Goal: Information Seeking & Learning: Learn about a topic

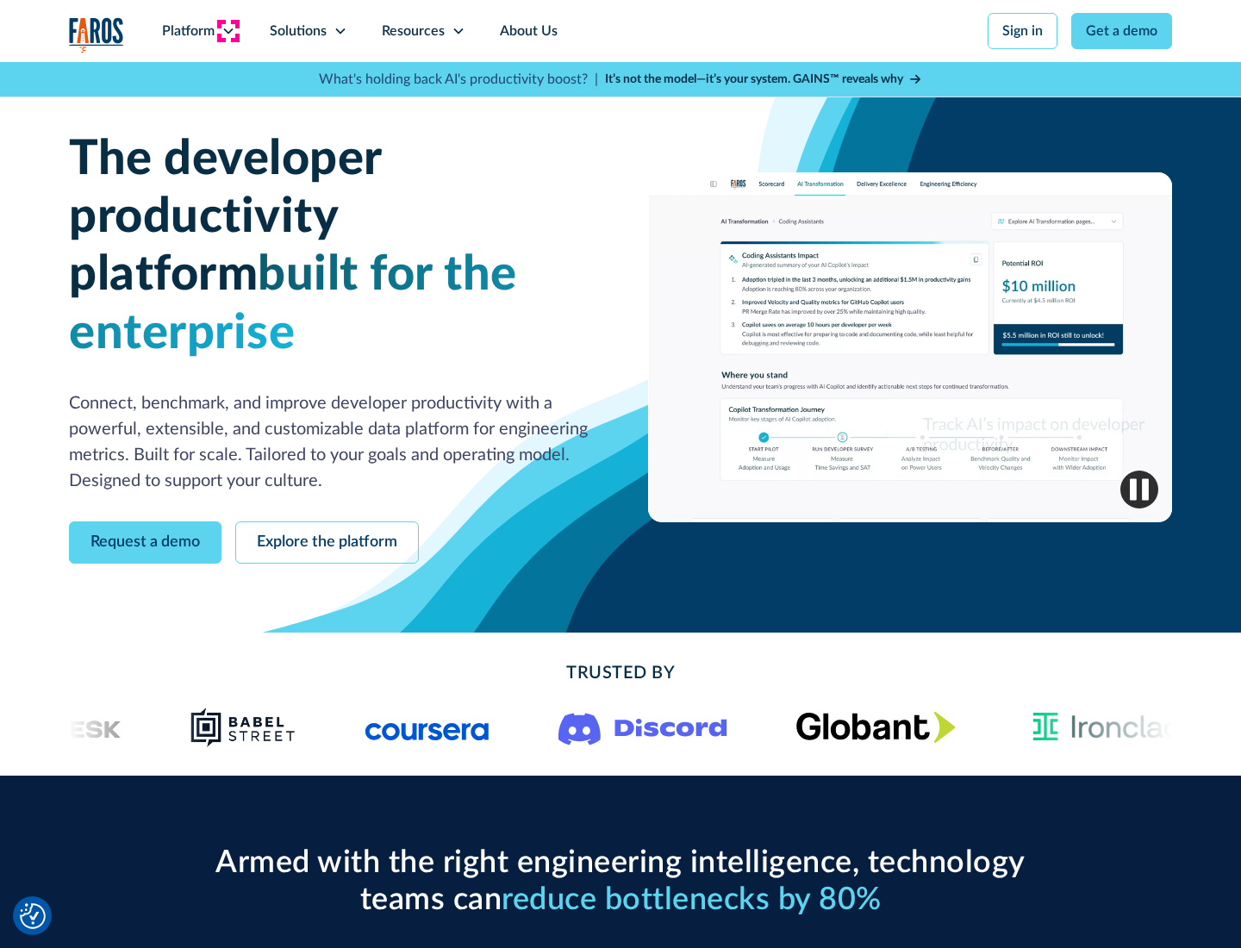
click at [228, 31] on icon at bounding box center [229, 31] width 14 height 14
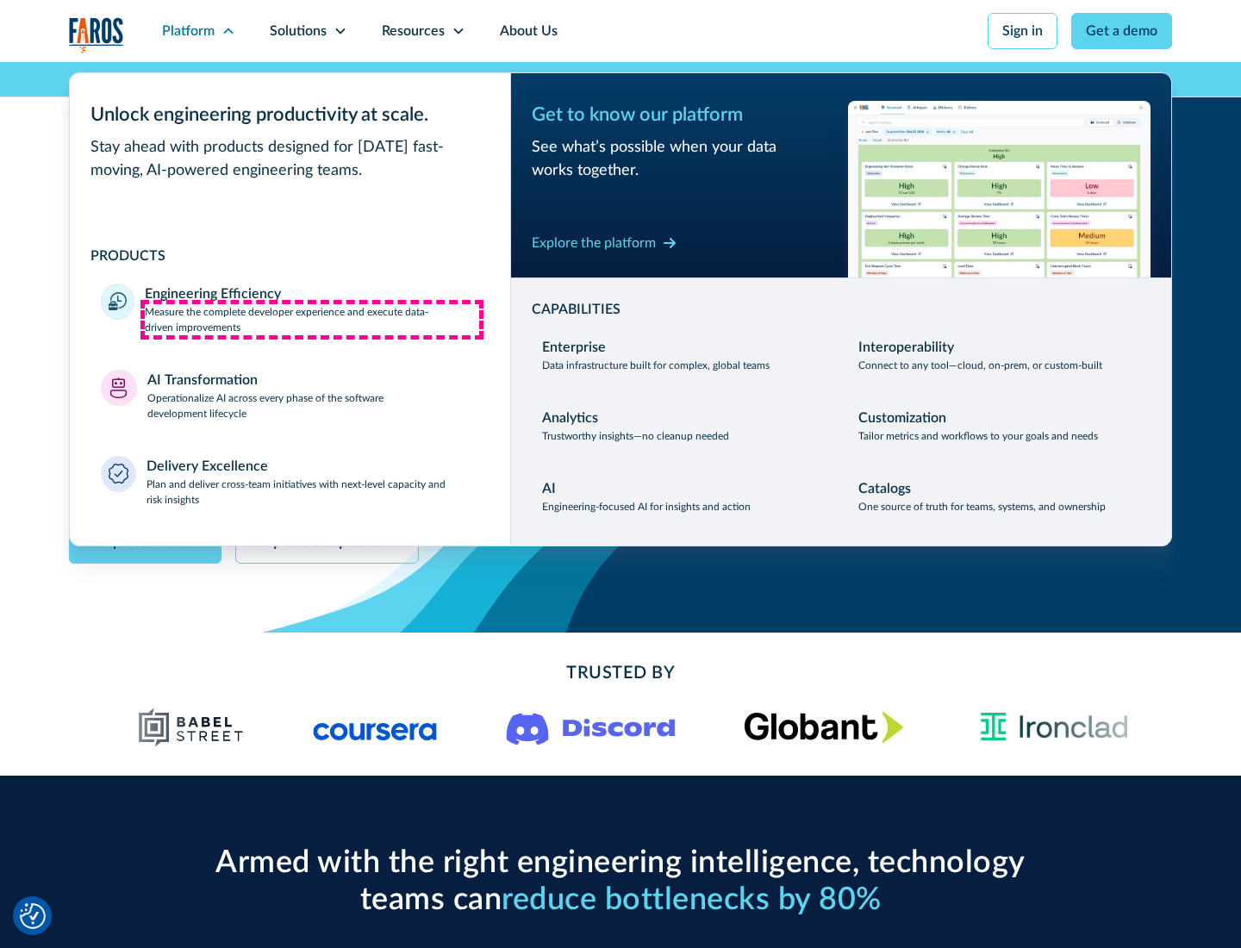
click at [312, 319] on p "Measure the complete developer experience and execute data-driven improvements" at bounding box center [312, 319] width 334 height 31
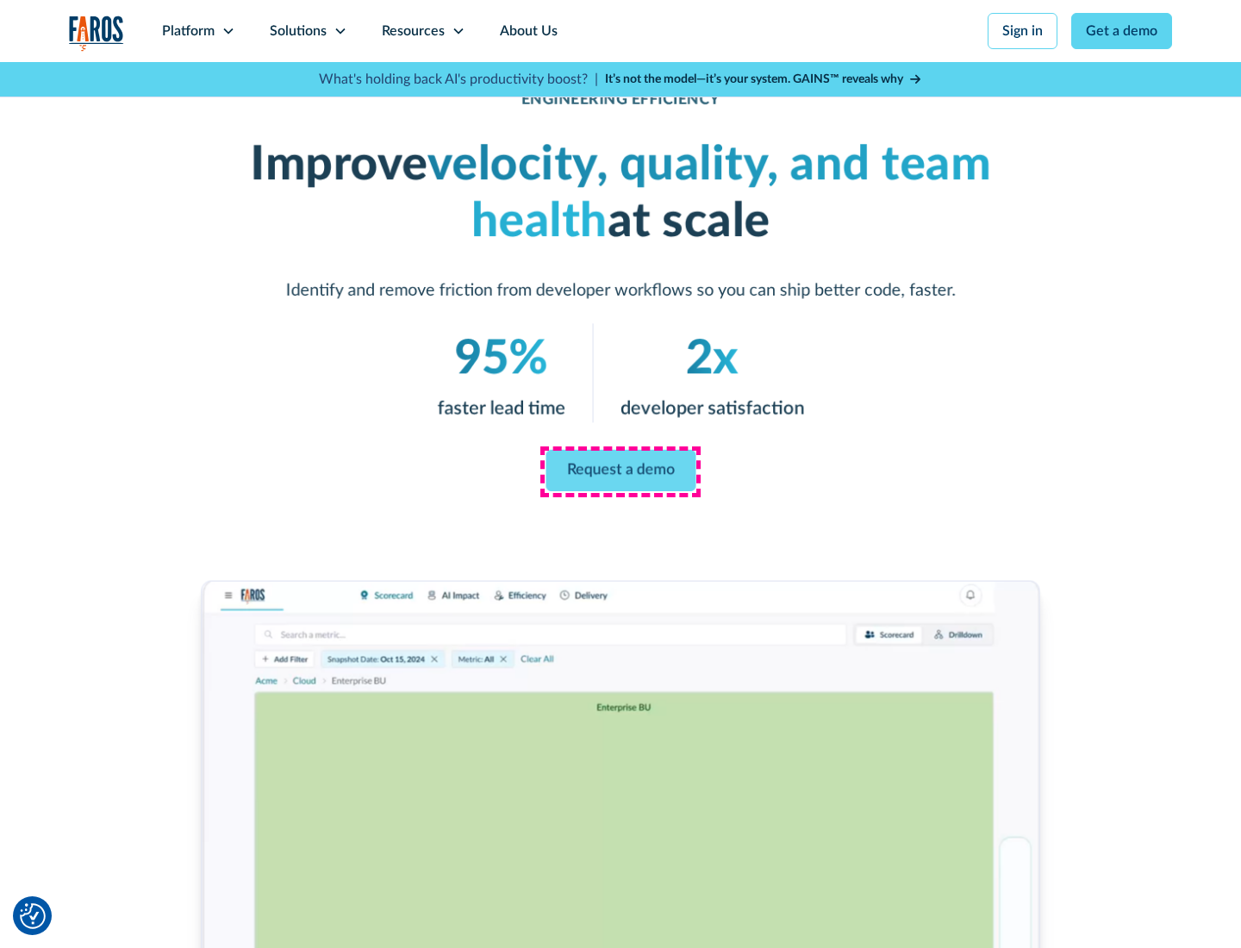
click at [621, 471] on link "Request a demo" at bounding box center [621, 470] width 150 height 41
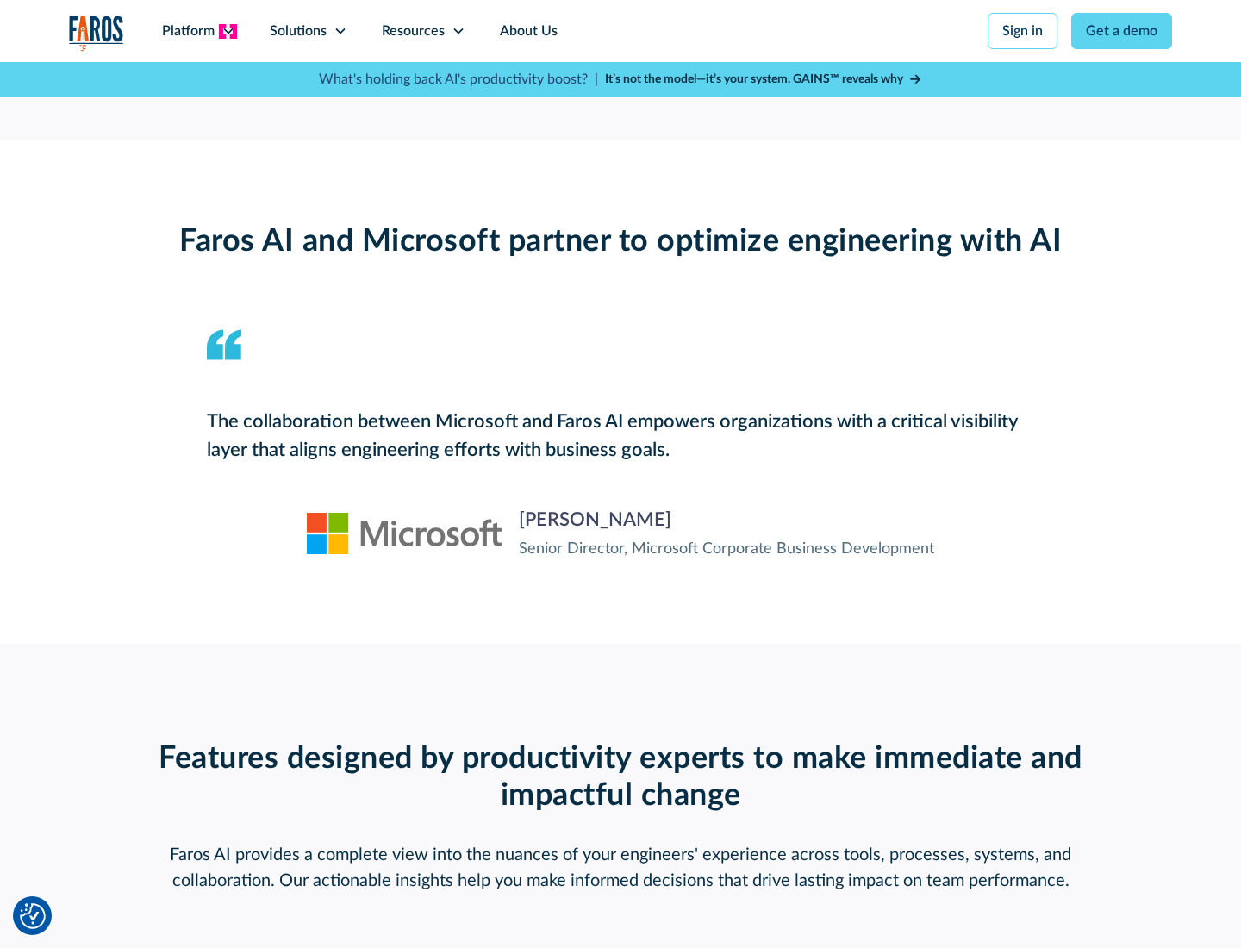
click at [228, 31] on icon at bounding box center [229, 31] width 14 height 14
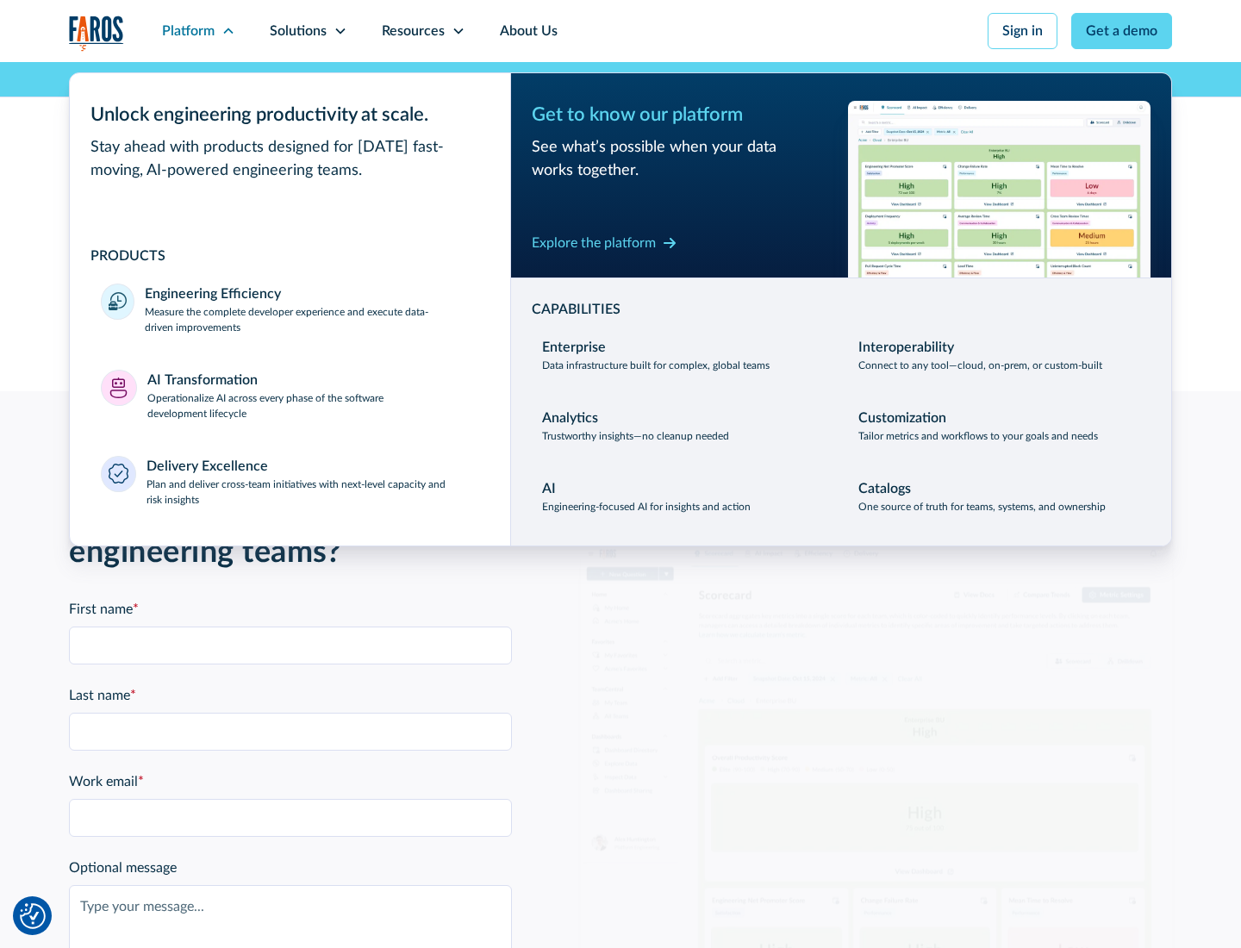
scroll to position [3781, 0]
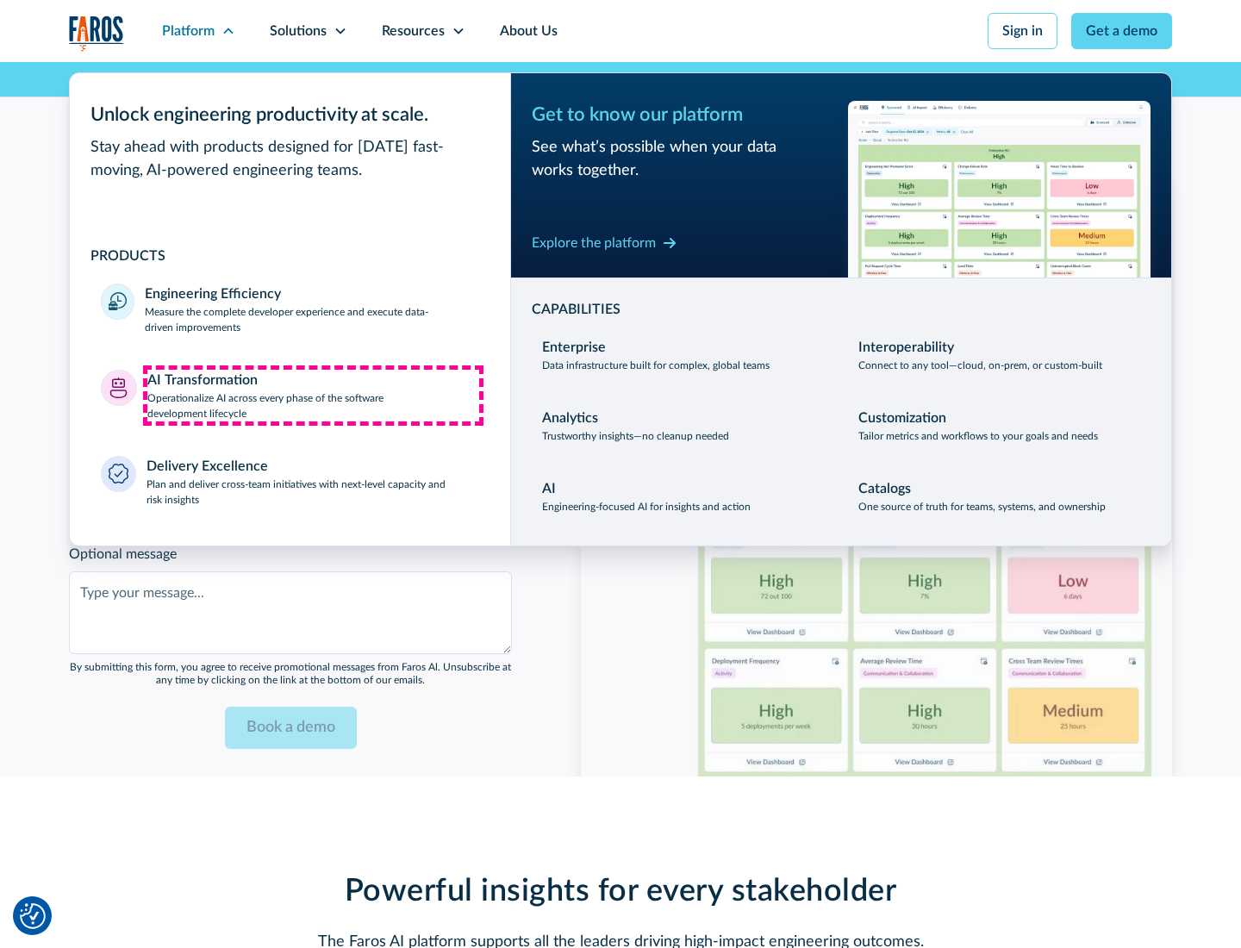
click at [313, 395] on p "Operationalize AI across every phase of the software development lifecycle" at bounding box center [313, 405] width 333 height 31
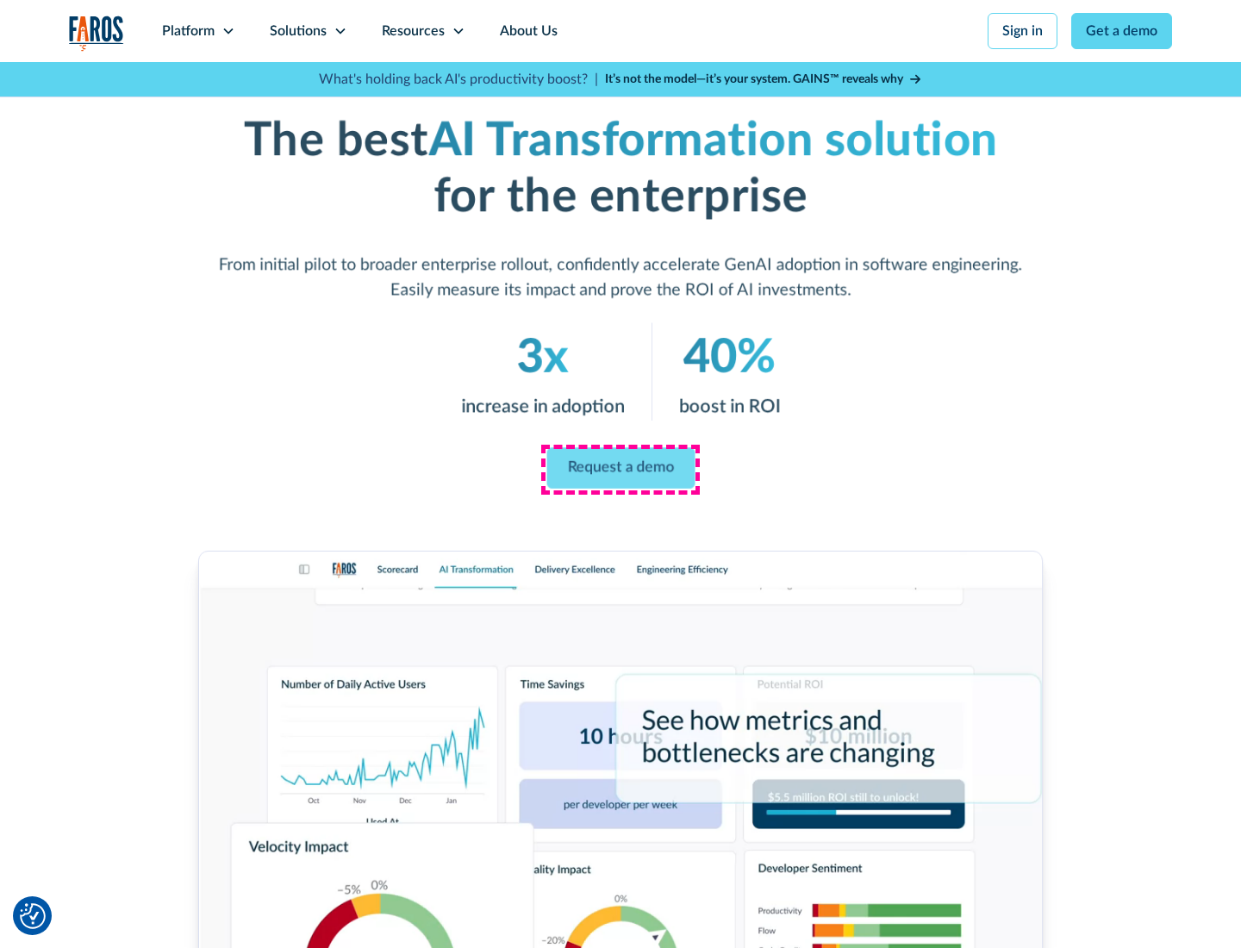
click at [621, 468] on link "Request a demo" at bounding box center [620, 468] width 148 height 41
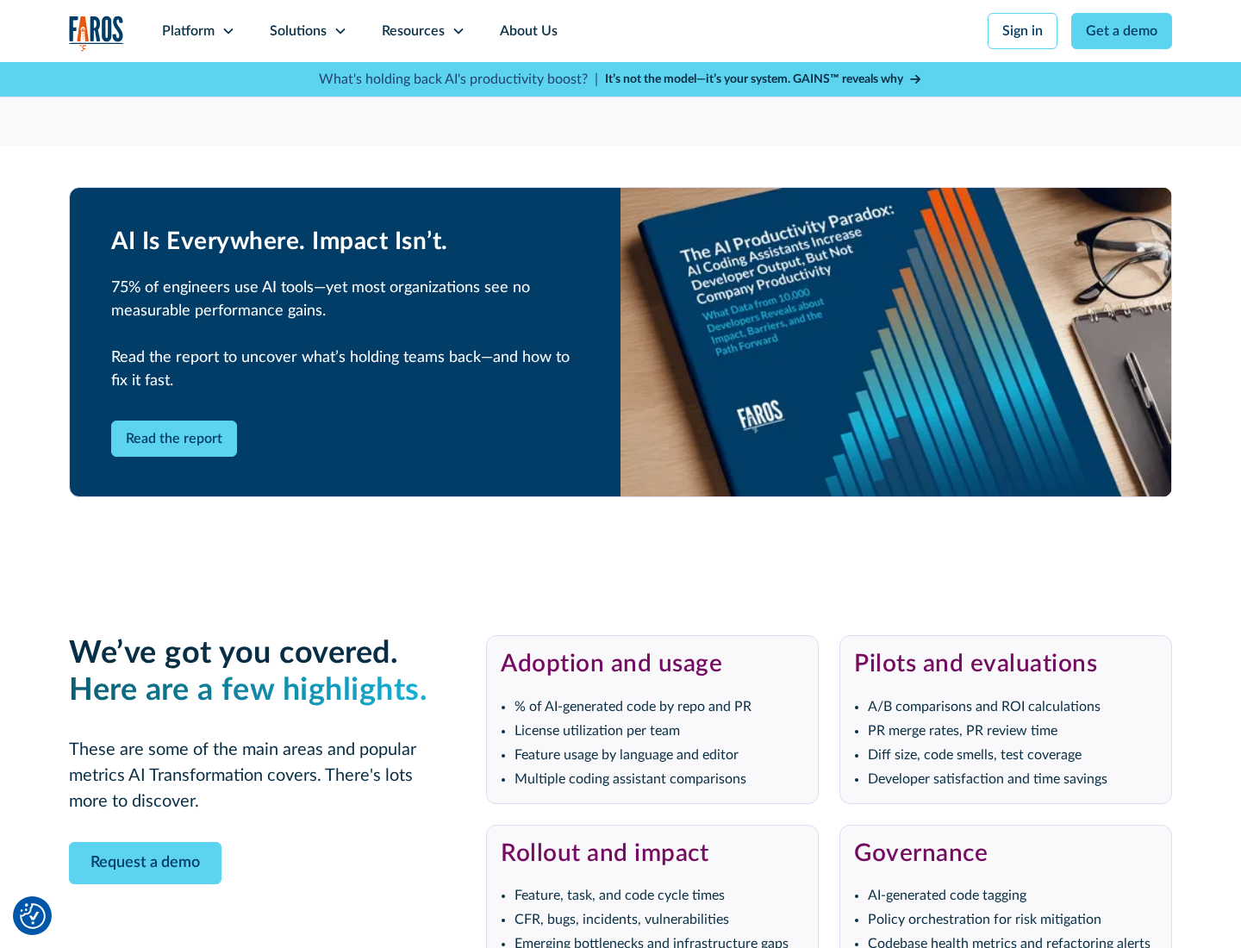
click at [198, 31] on div "Platform" at bounding box center [188, 31] width 53 height 21
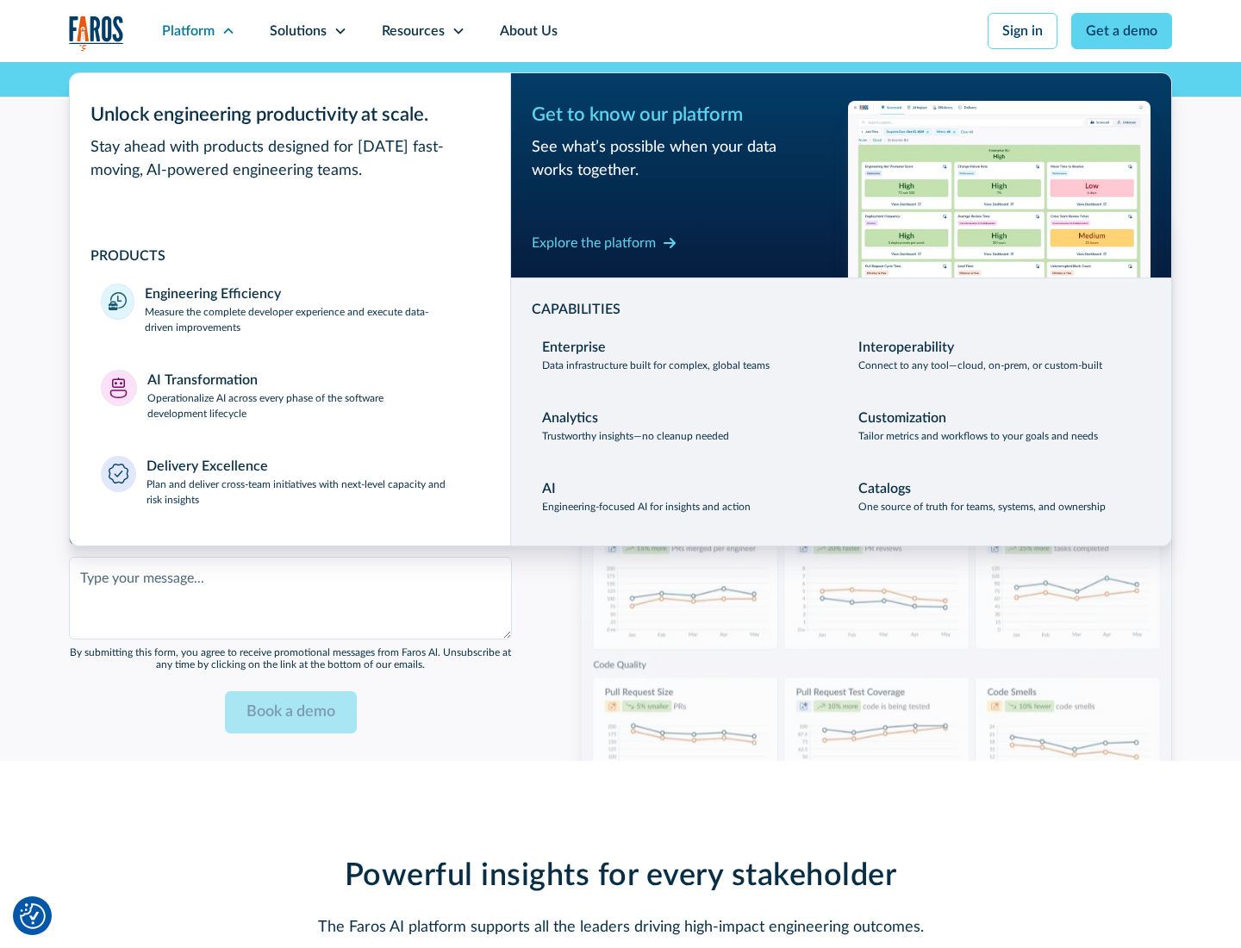
scroll to position [4196, 0]
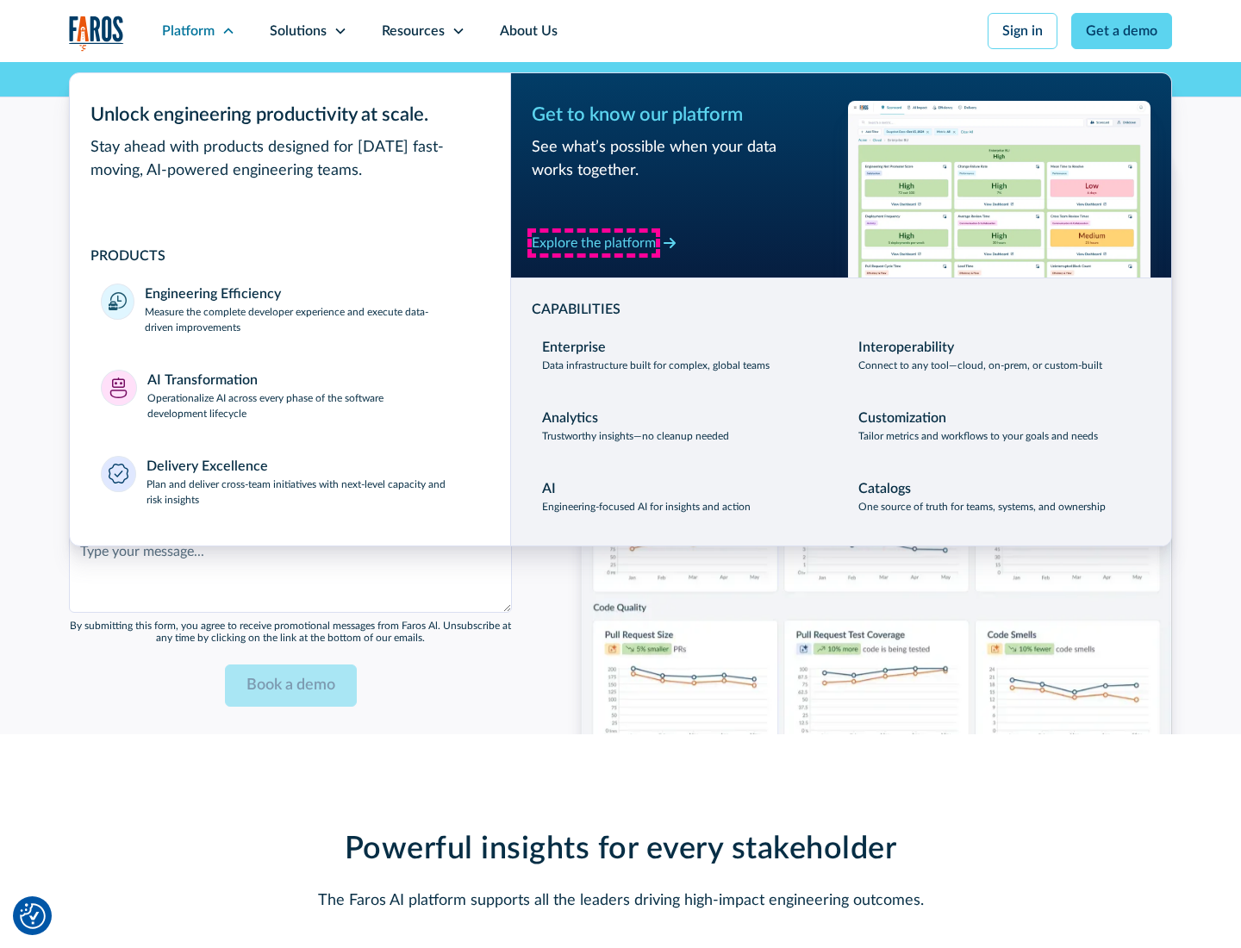
click at [594, 242] on div "Explore the platform" at bounding box center [594, 243] width 124 height 21
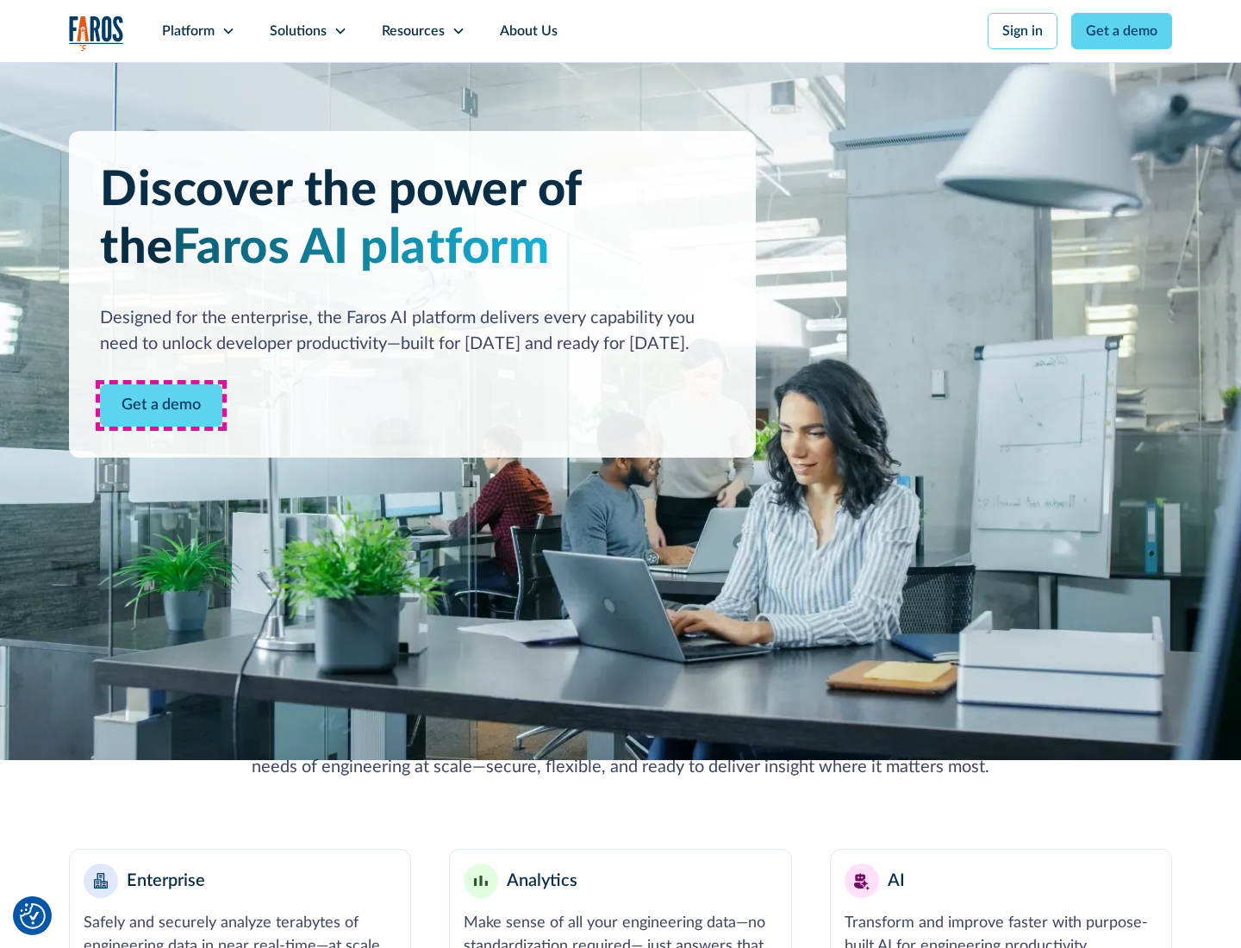
click at [161, 405] on link "Get a demo" at bounding box center [161, 405] width 122 height 42
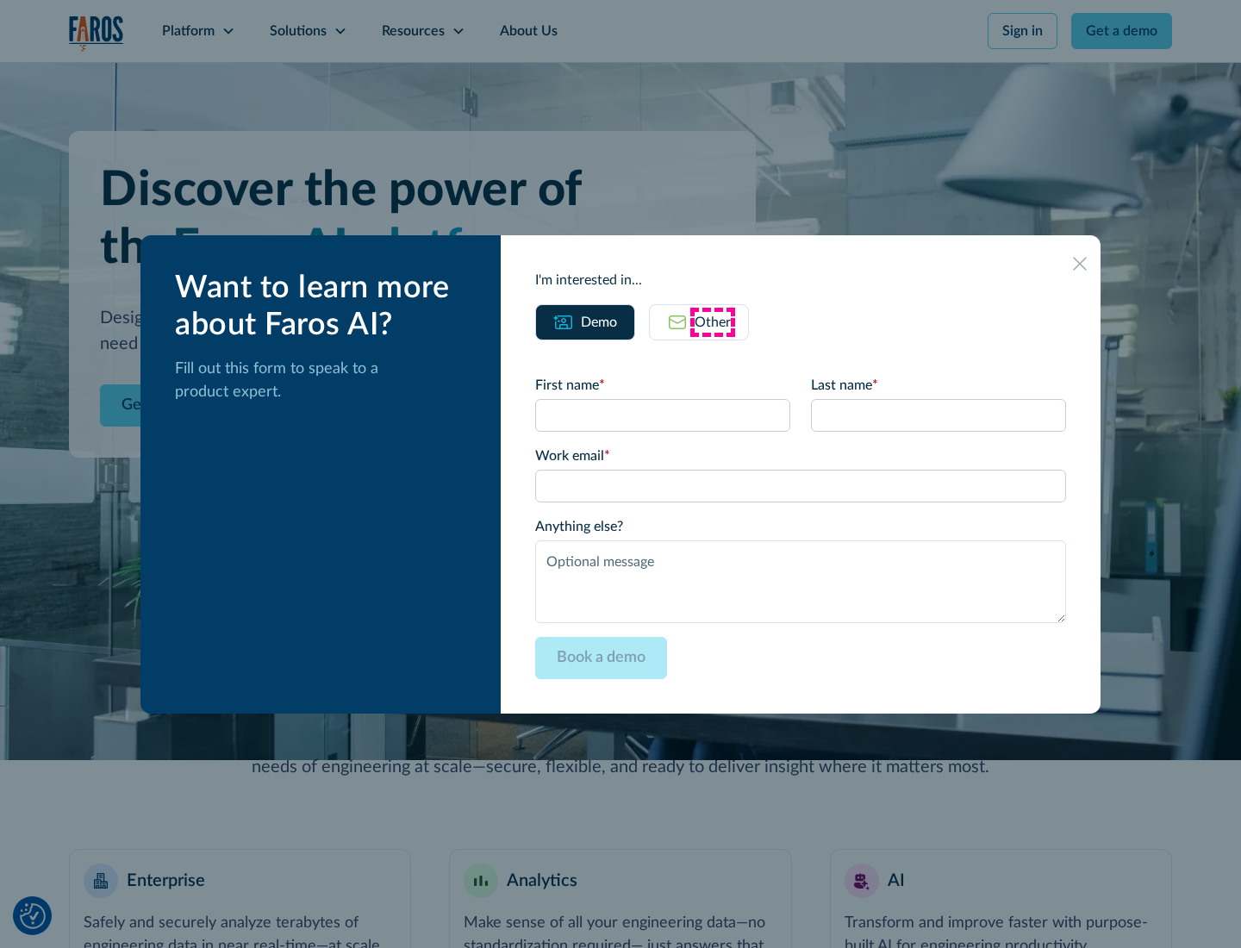
click at [713, 321] on div "Other" at bounding box center [713, 322] width 36 height 21
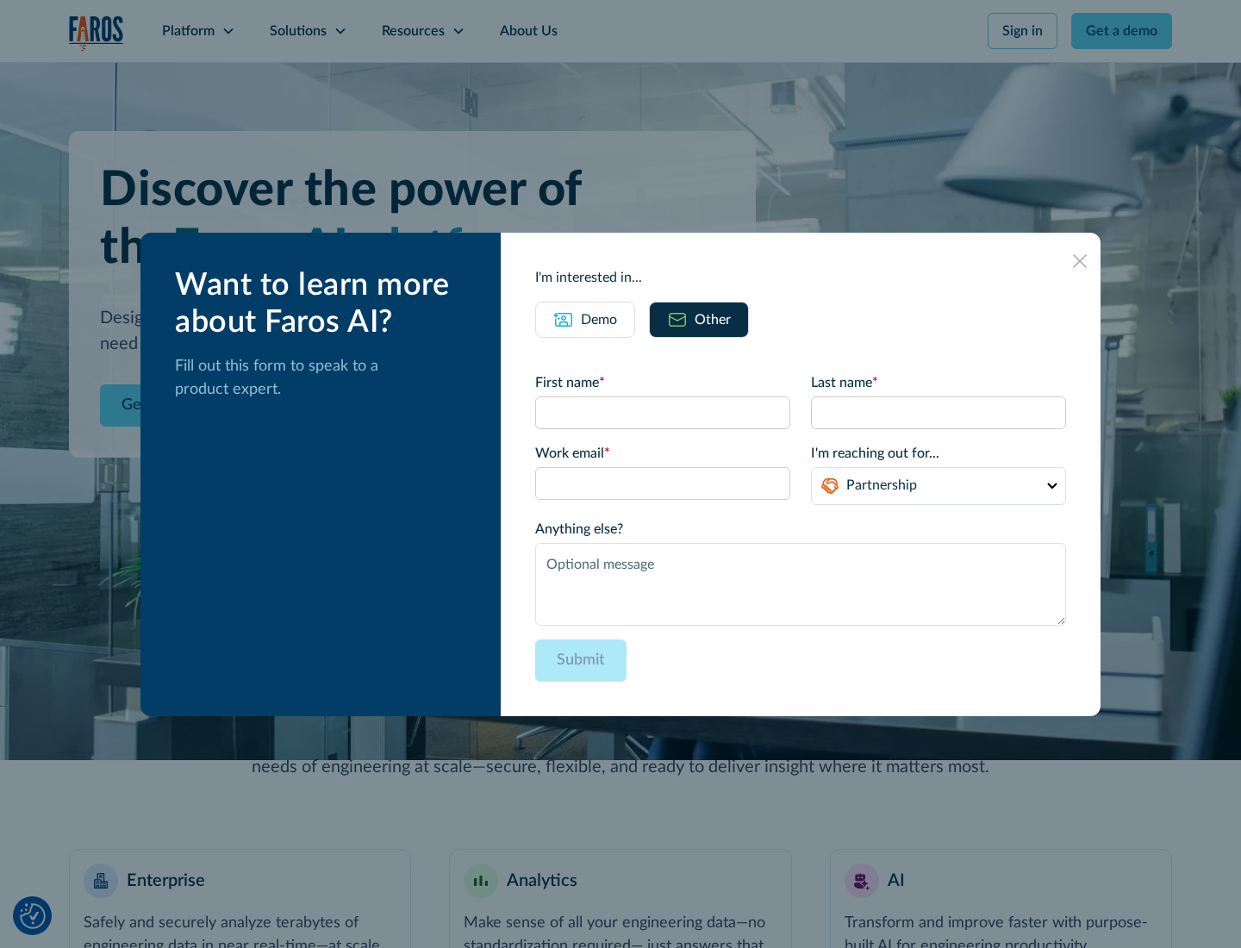
click at [599, 319] on div "Demo" at bounding box center [599, 319] width 36 height 21
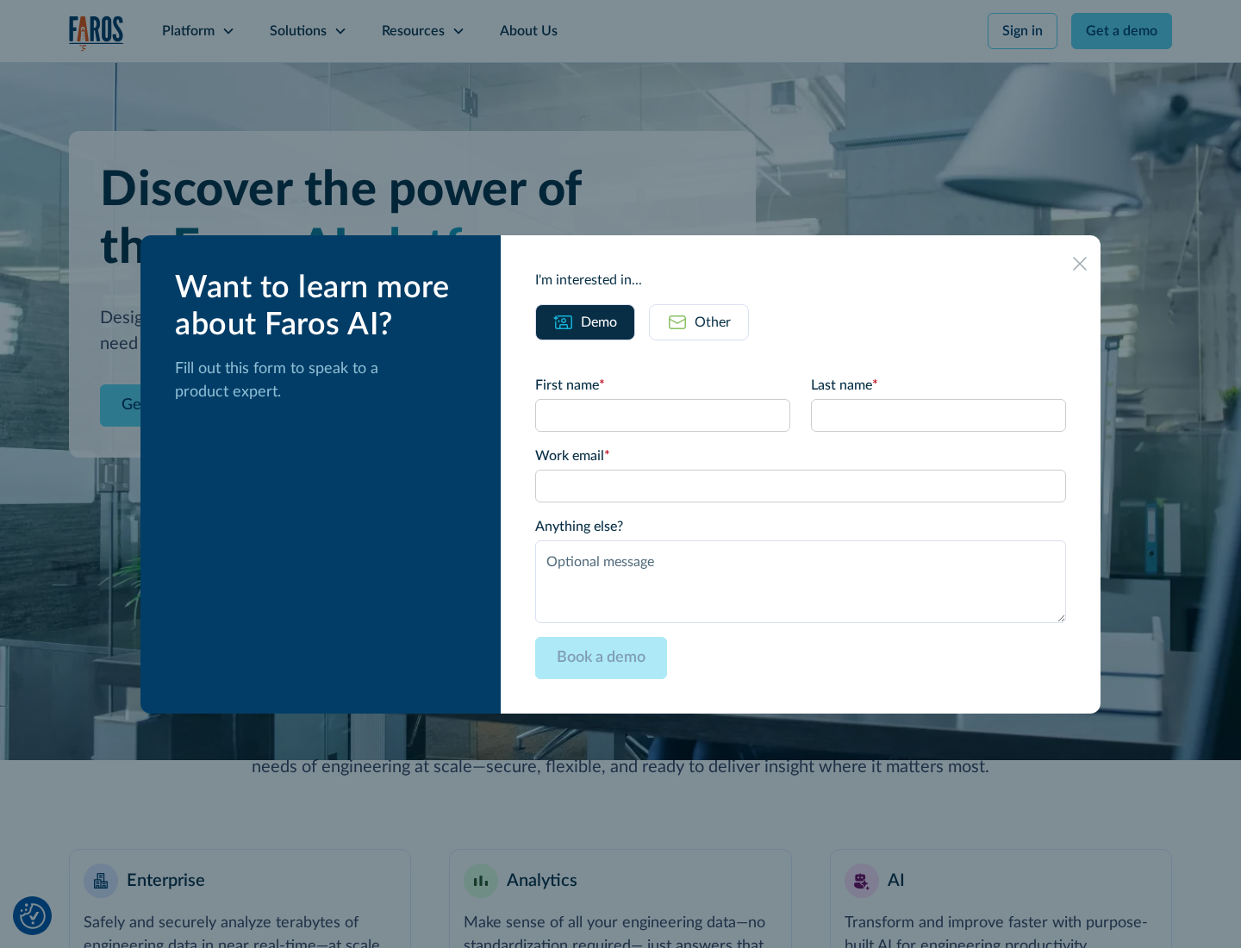
click at [1080, 263] on icon at bounding box center [1080, 264] width 14 height 14
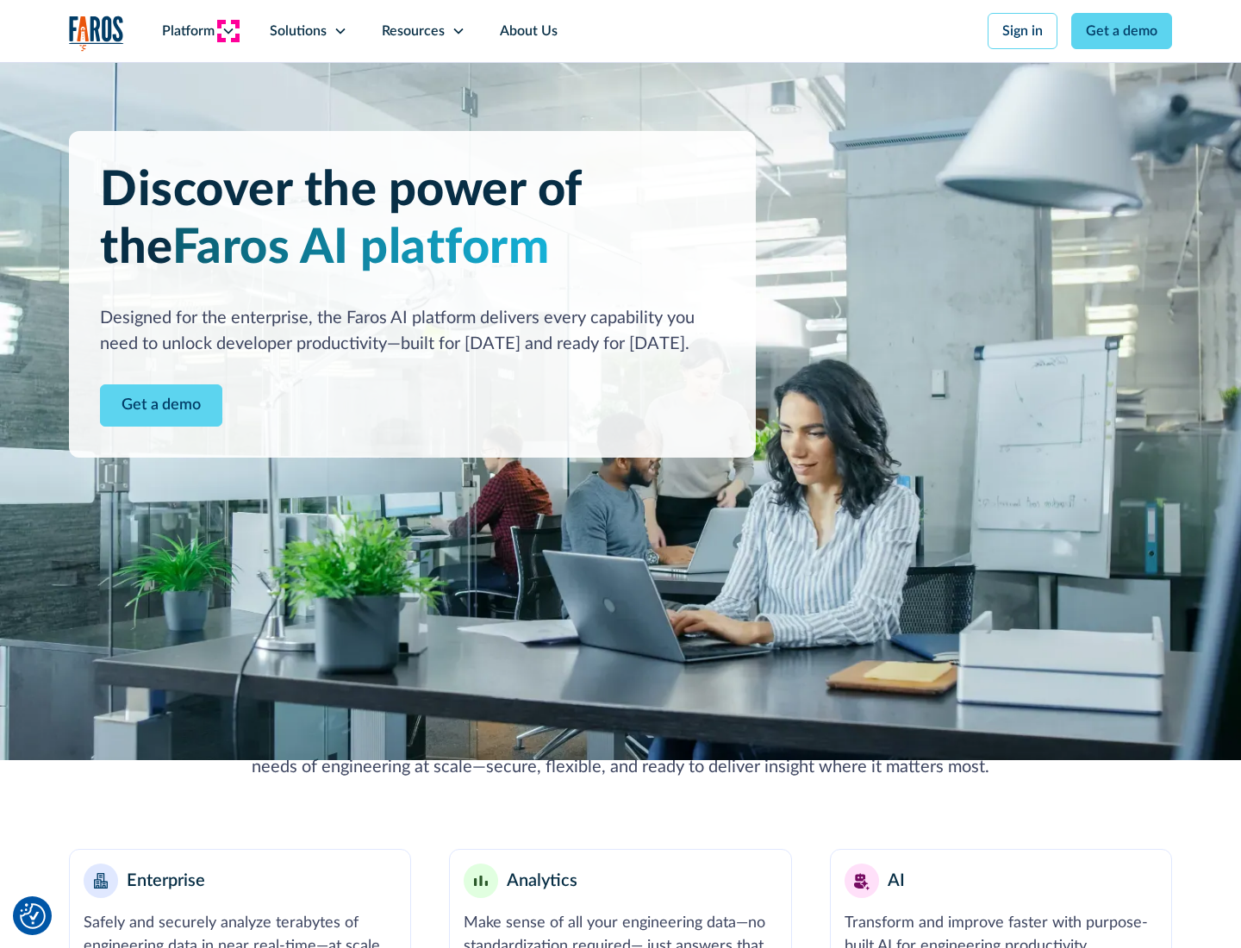
click at [228, 31] on icon at bounding box center [229, 31] width 14 height 14
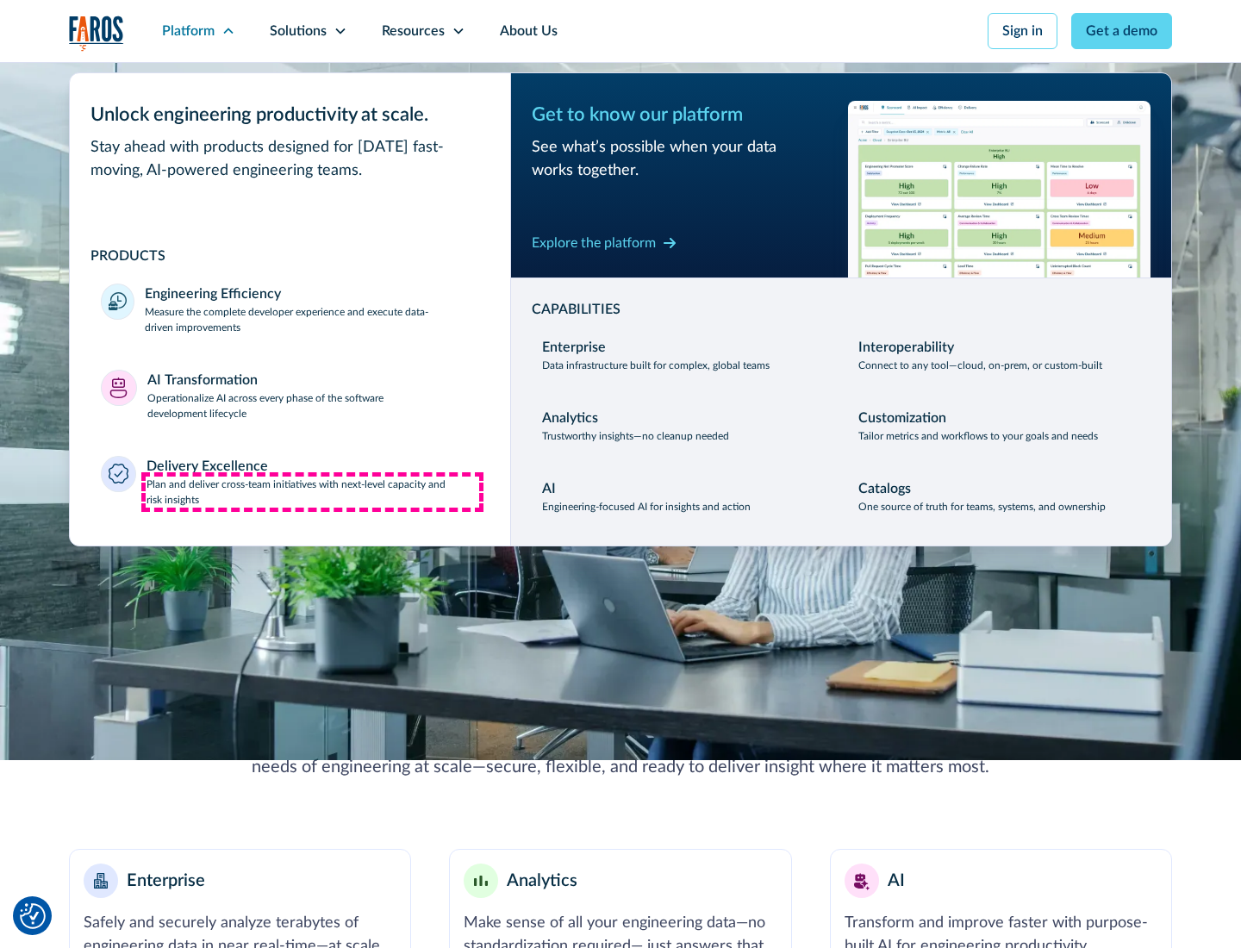
click at [312, 491] on p "Plan and deliver cross-team initiatives with next-level capacity and risk insig…" at bounding box center [314, 492] width 334 height 31
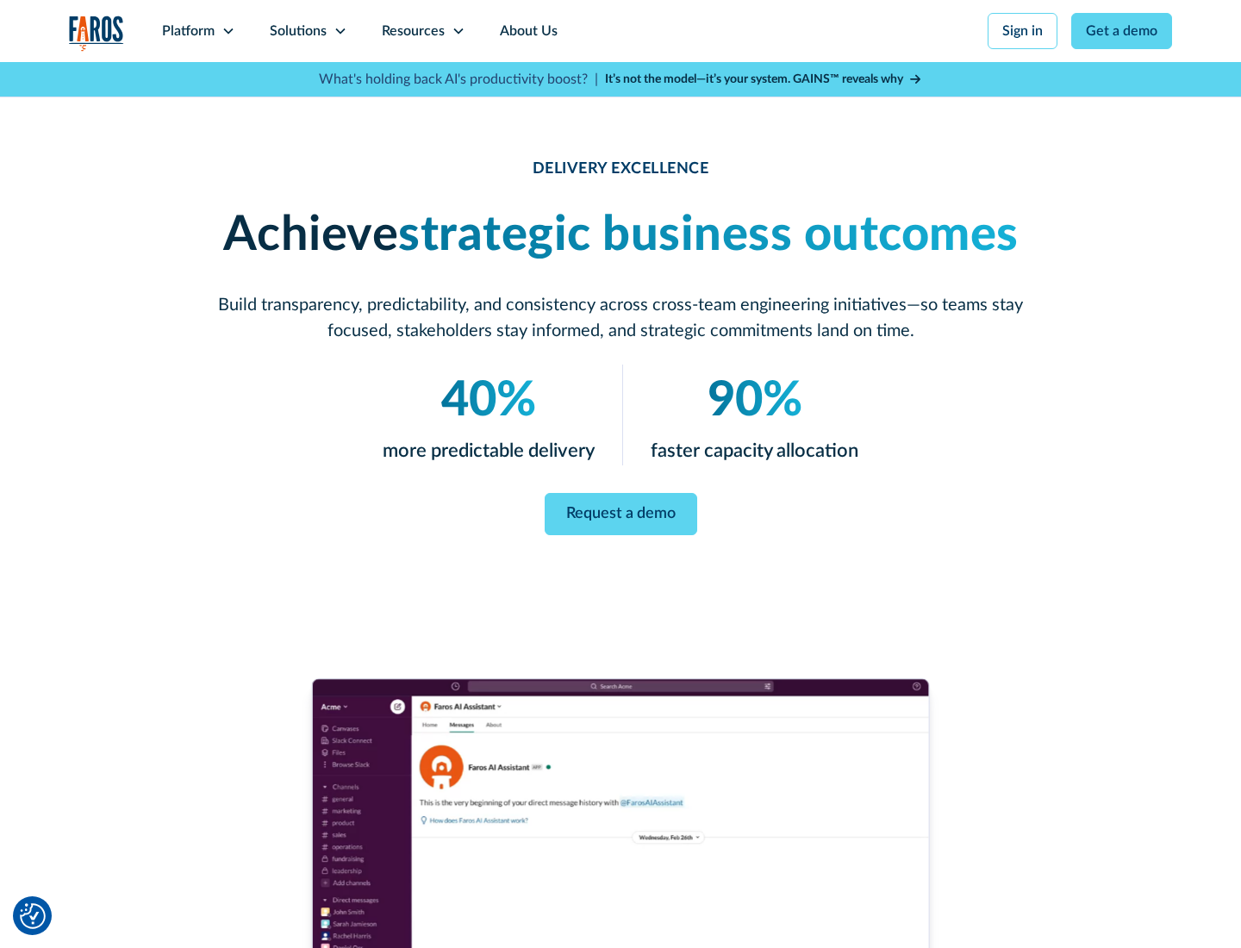
click at [340, 31] on icon at bounding box center [341, 31] width 14 height 14
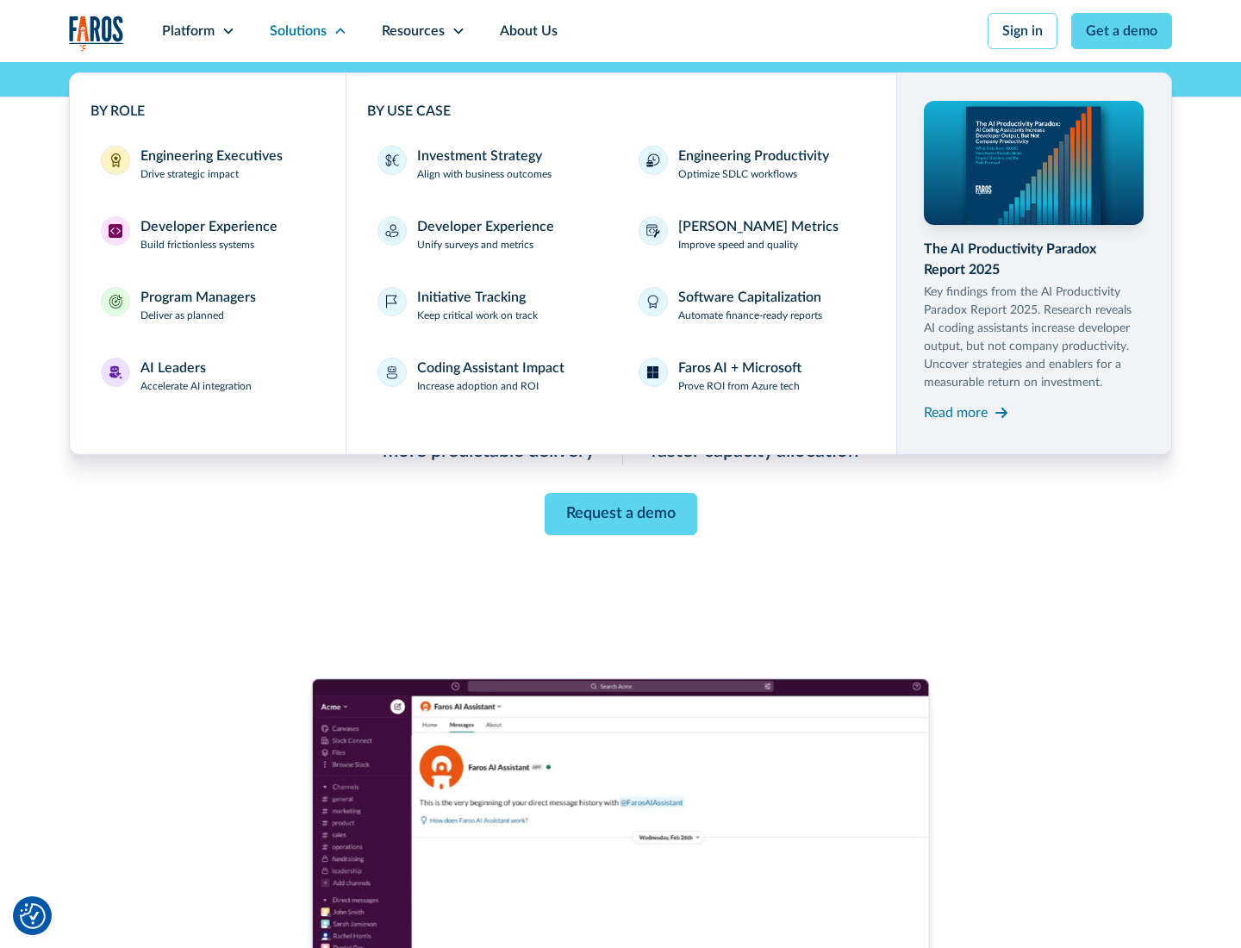
click at [207, 164] on div "Engineering Executives" at bounding box center [211, 156] width 142 height 21
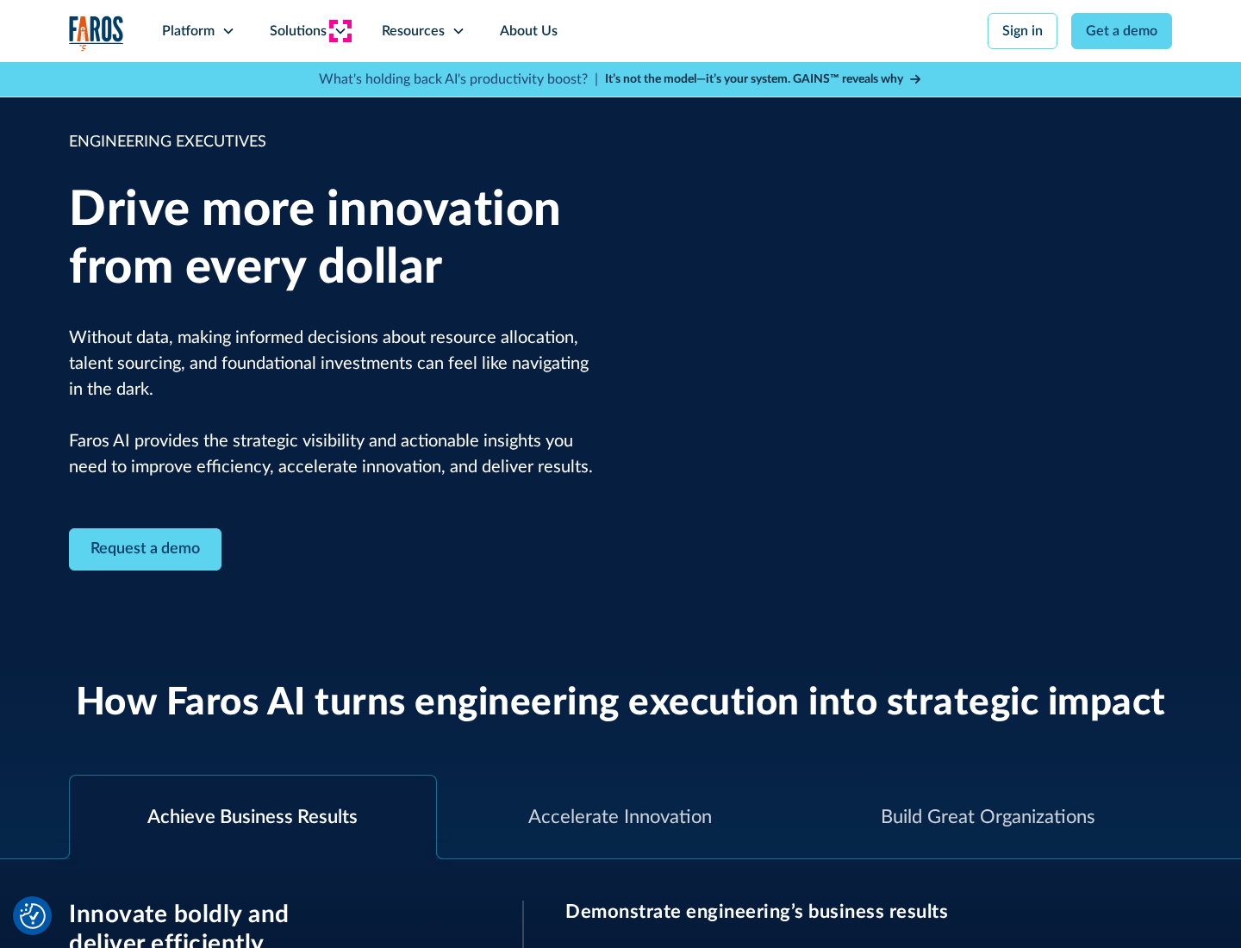
click at [340, 31] on icon at bounding box center [341, 31] width 14 height 14
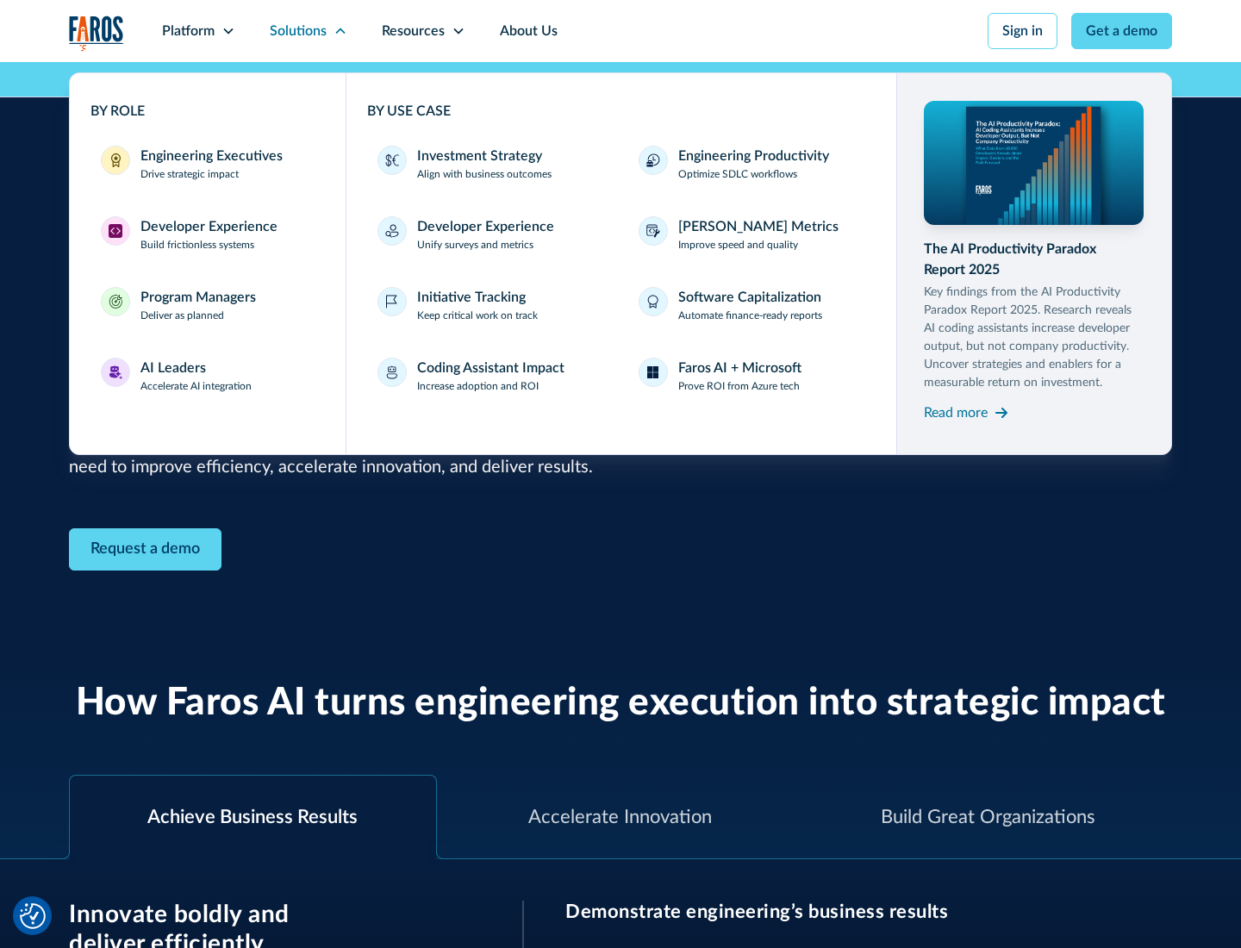
click at [207, 227] on div "Developer Experience" at bounding box center [208, 226] width 137 height 21
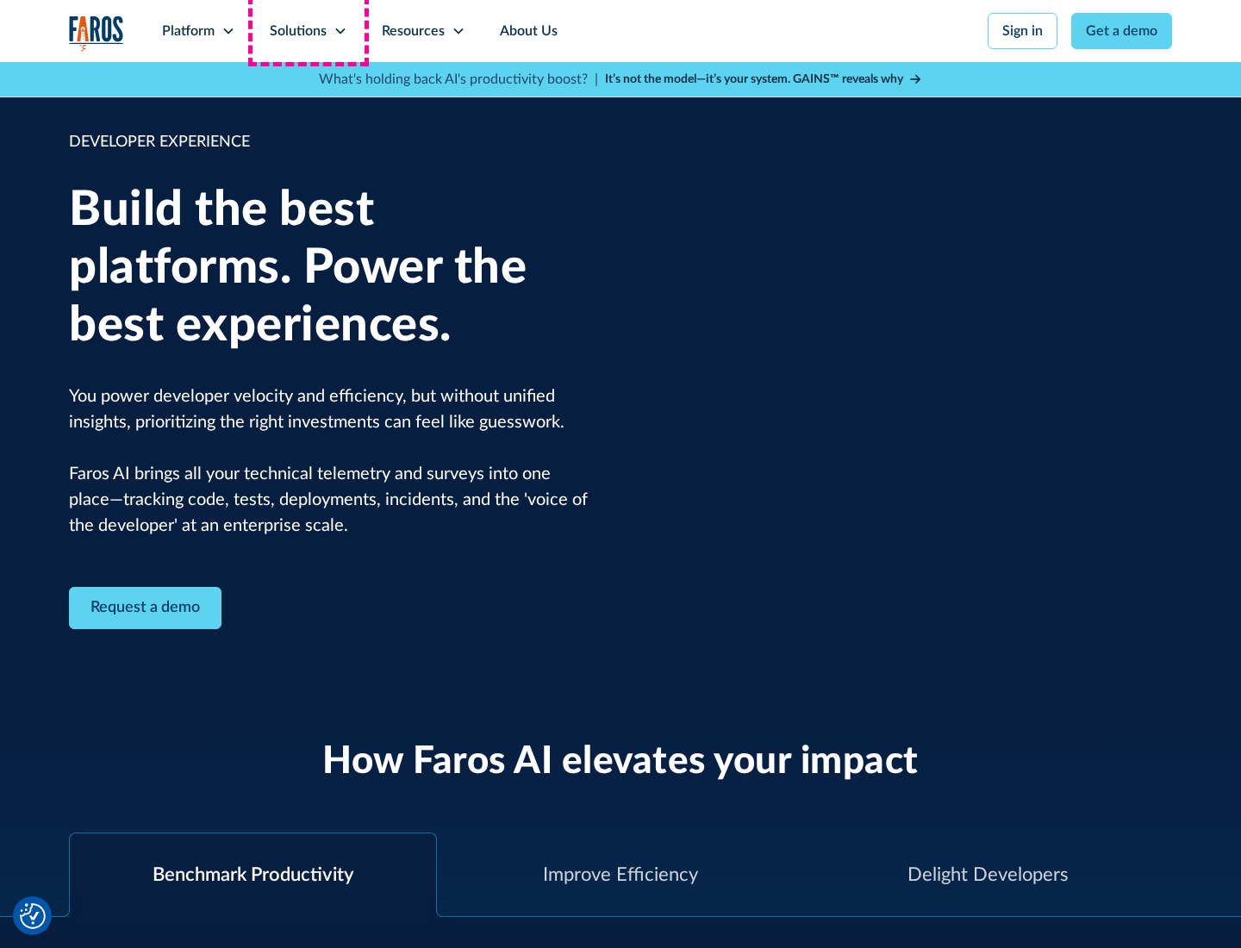
click at [308, 31] on div "Solutions" at bounding box center [298, 31] width 57 height 21
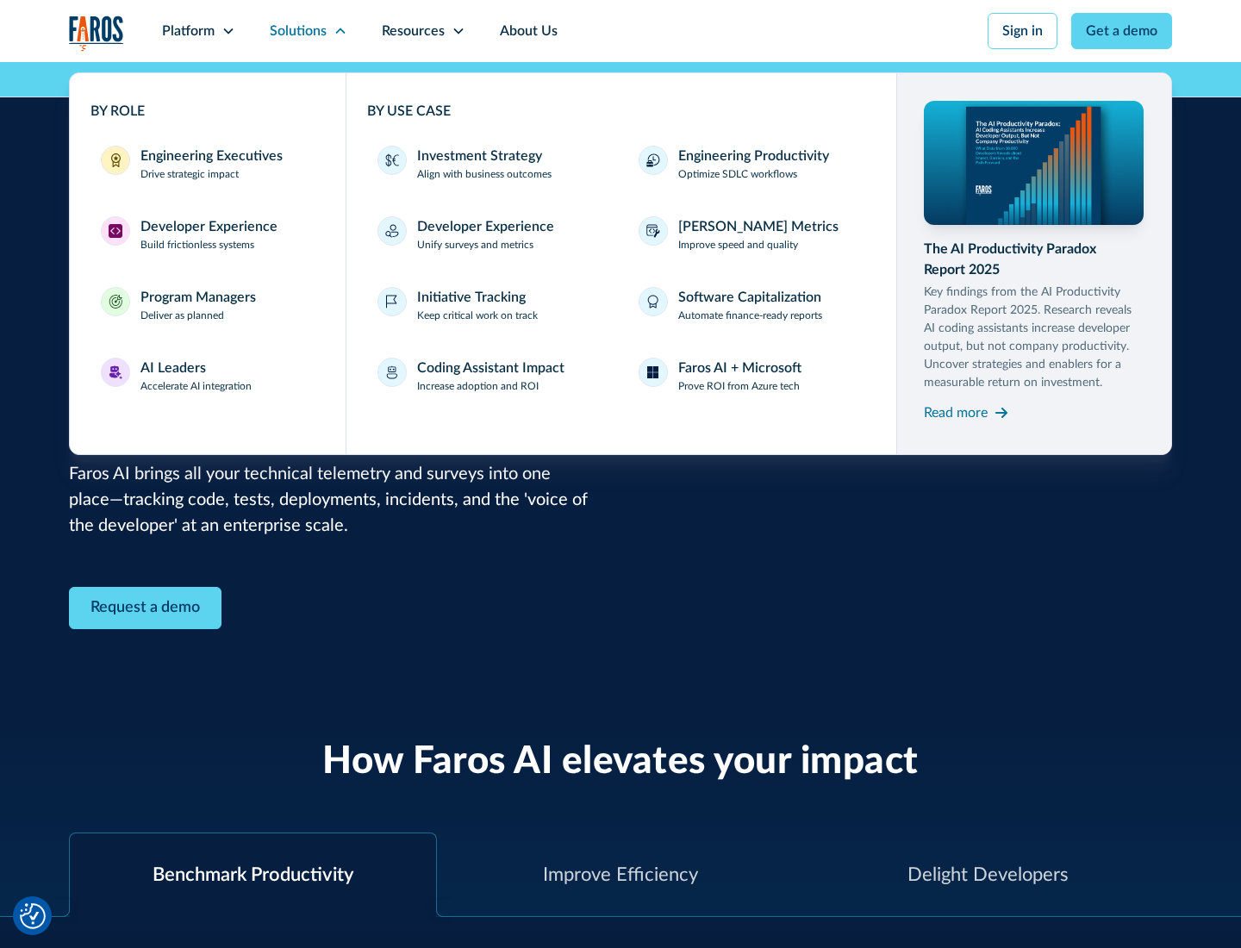
click at [197, 305] on div "Program Managers" at bounding box center [197, 297] width 115 height 21
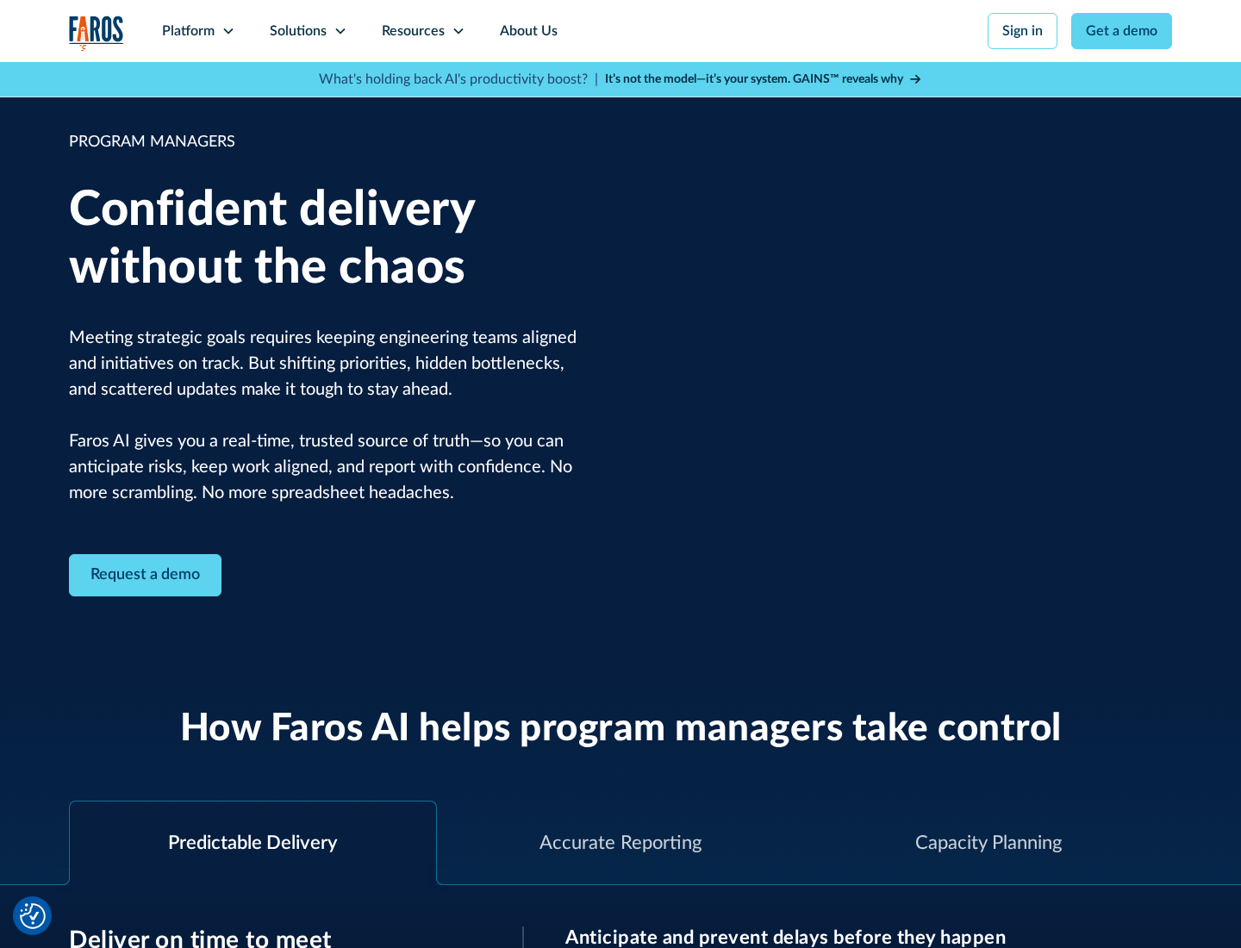
click at [340, 31] on icon at bounding box center [341, 31] width 14 height 14
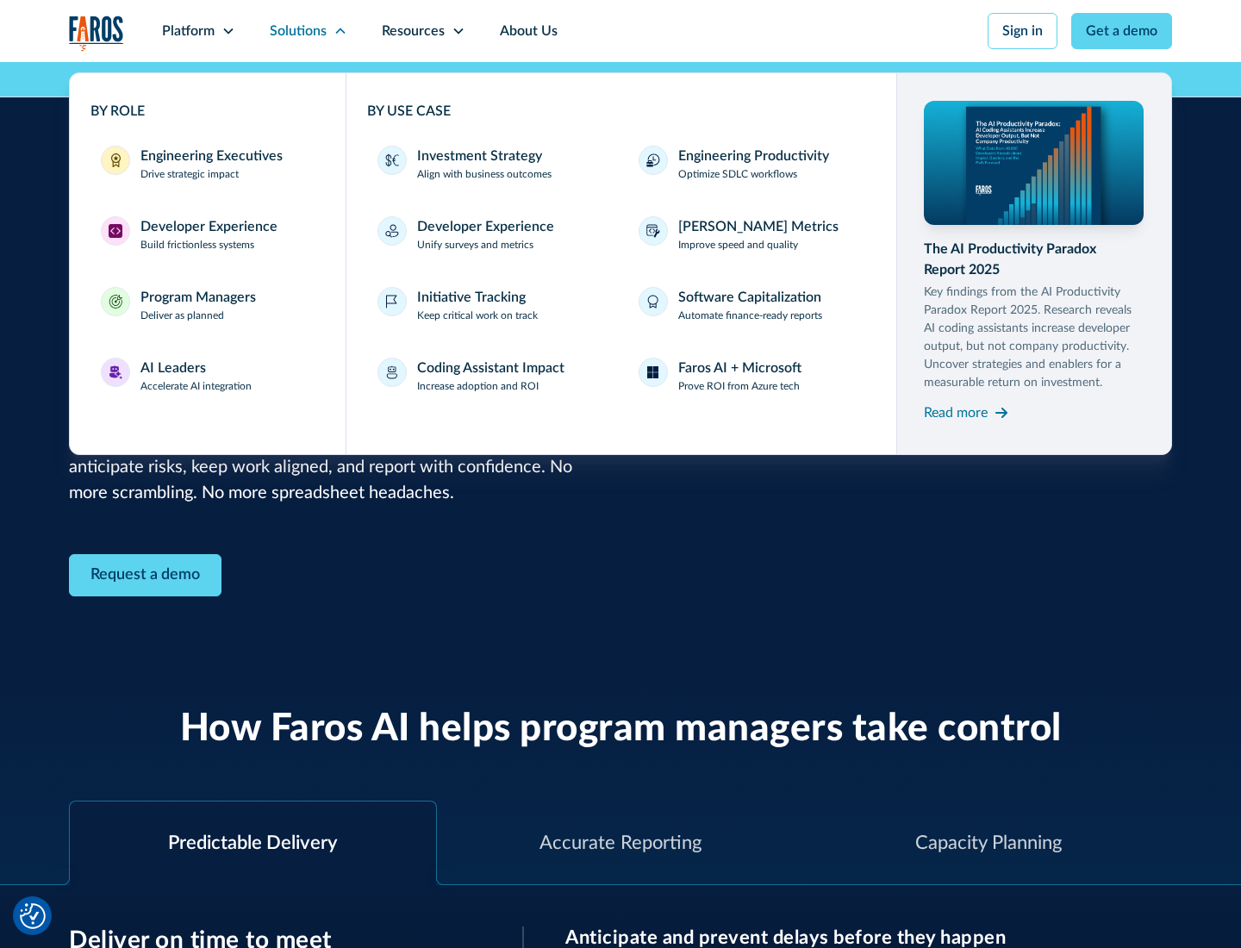
click at [197, 376] on div "AI Leaders" at bounding box center [173, 368] width 66 height 21
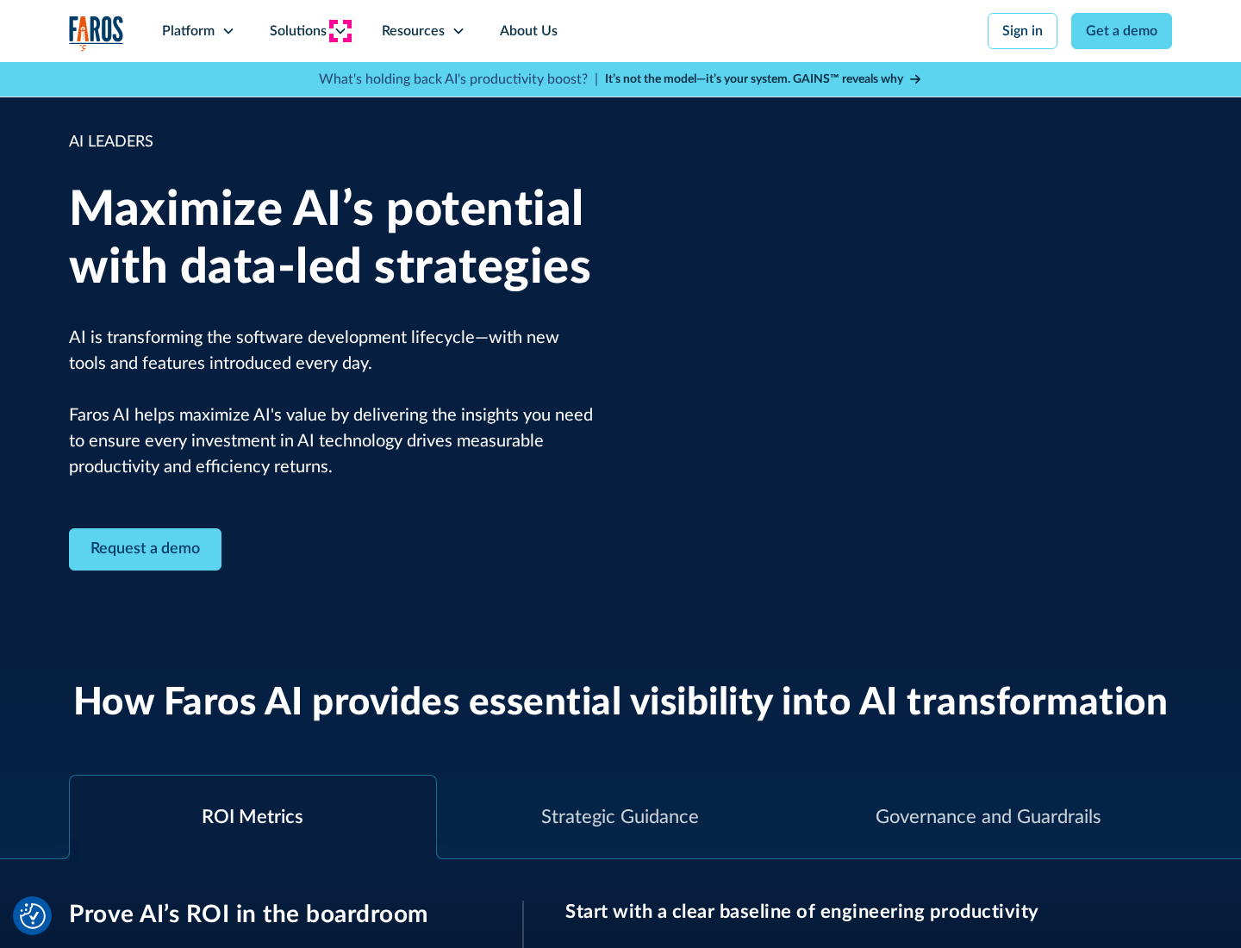
click at [340, 31] on icon at bounding box center [341, 31] width 14 height 14
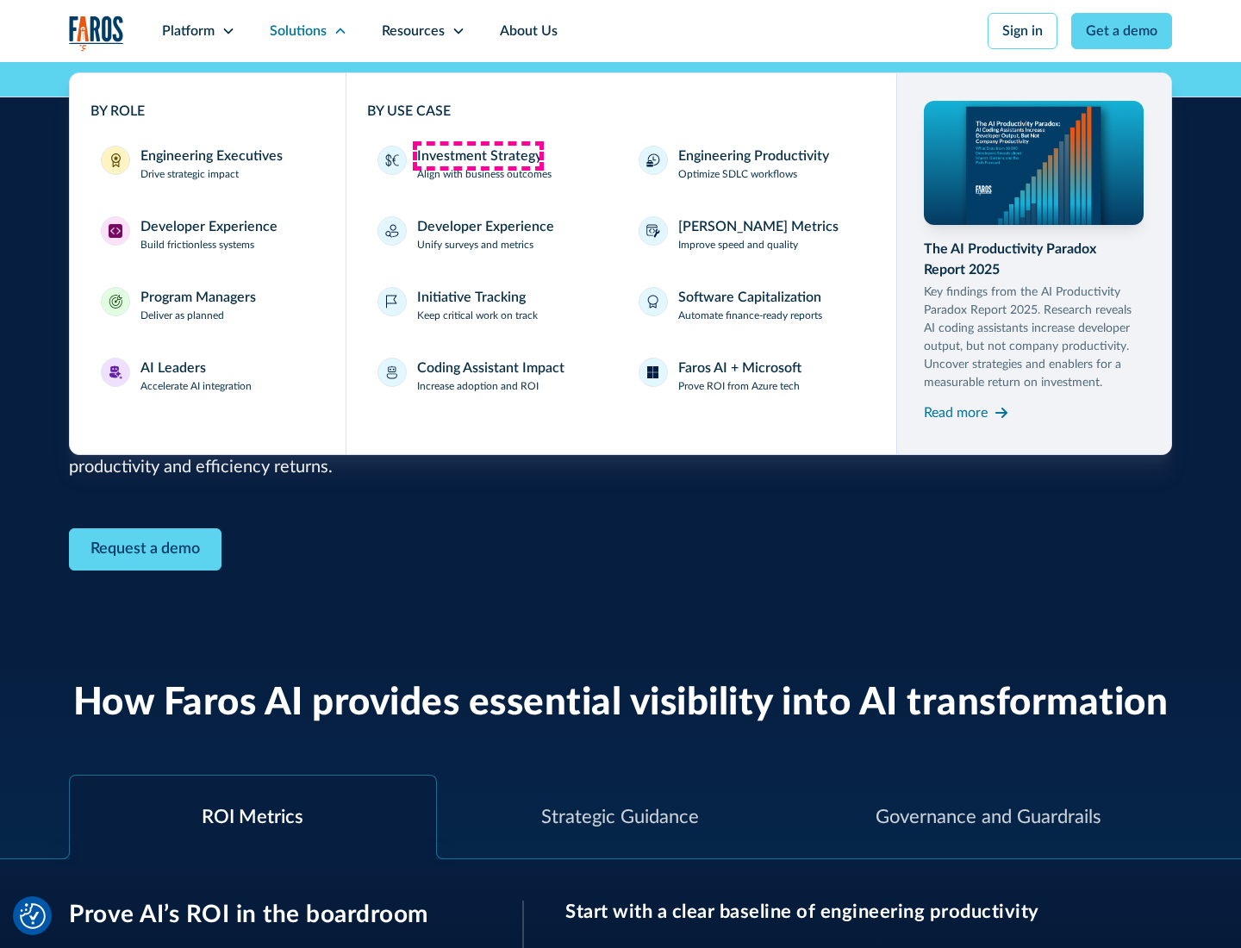
click at [477, 156] on div "Investment Strategy" at bounding box center [479, 156] width 125 height 21
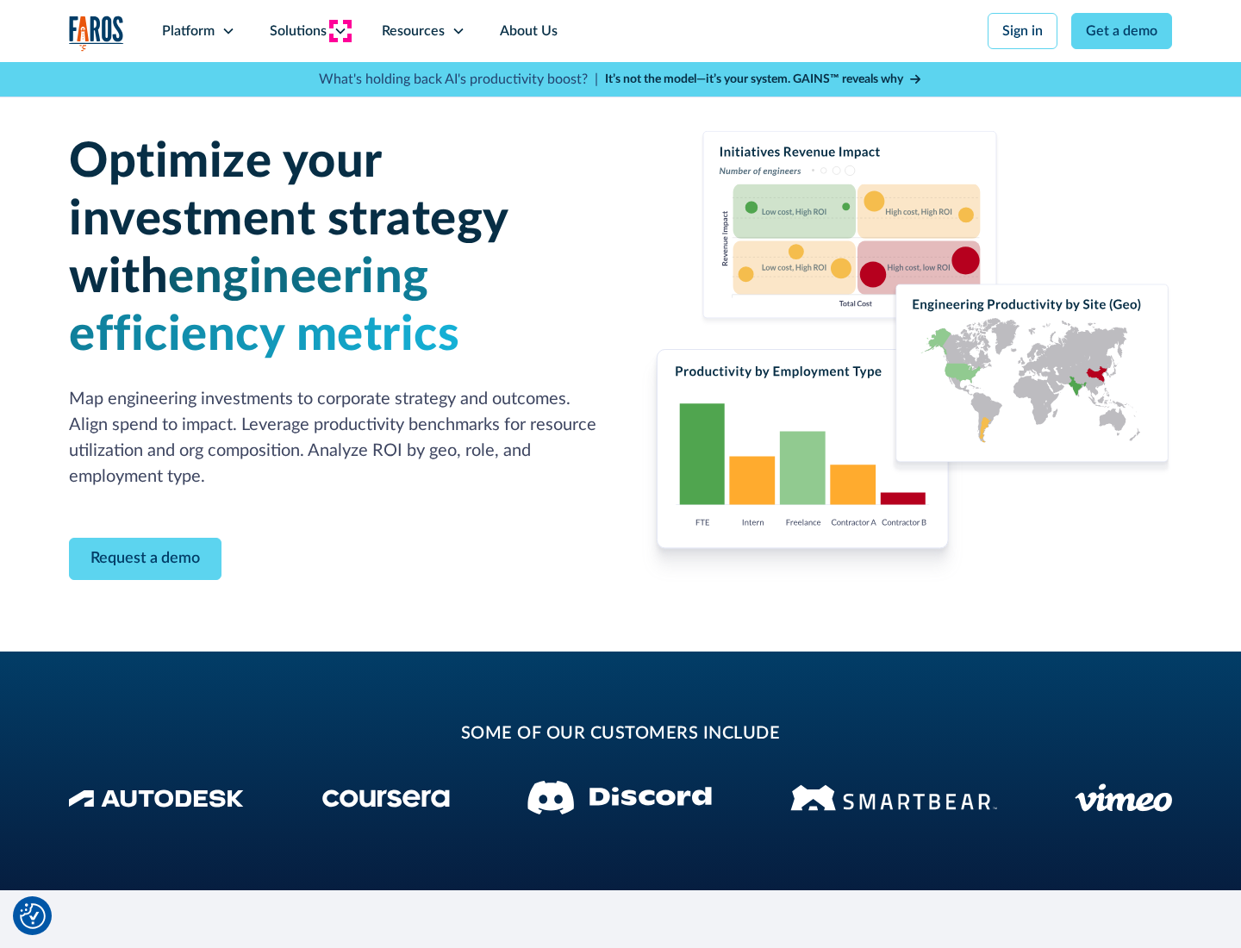
click at [340, 31] on icon at bounding box center [341, 31] width 14 height 14
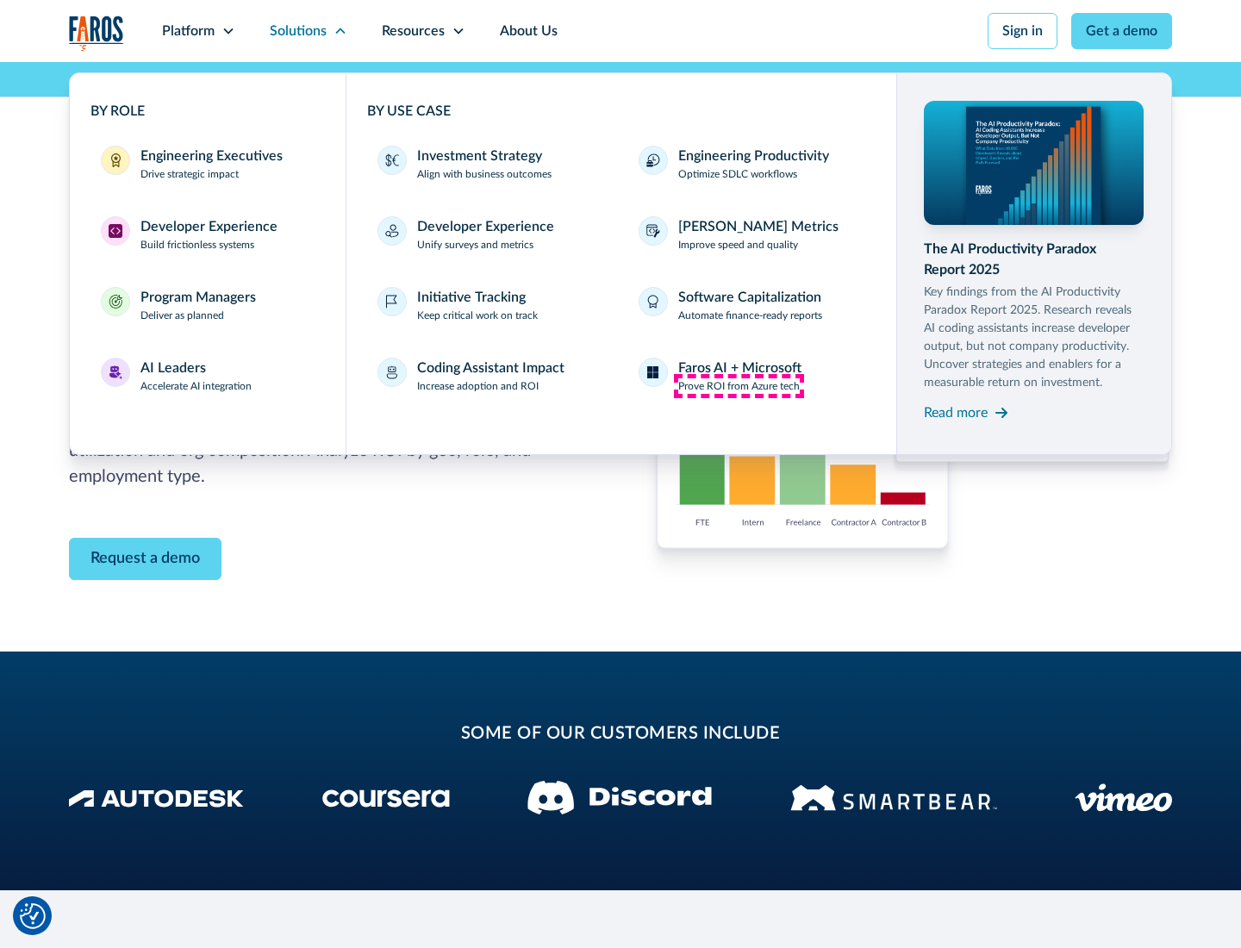
click at [739, 386] on p "Prove ROI from Azure tech" at bounding box center [739, 386] width 122 height 16
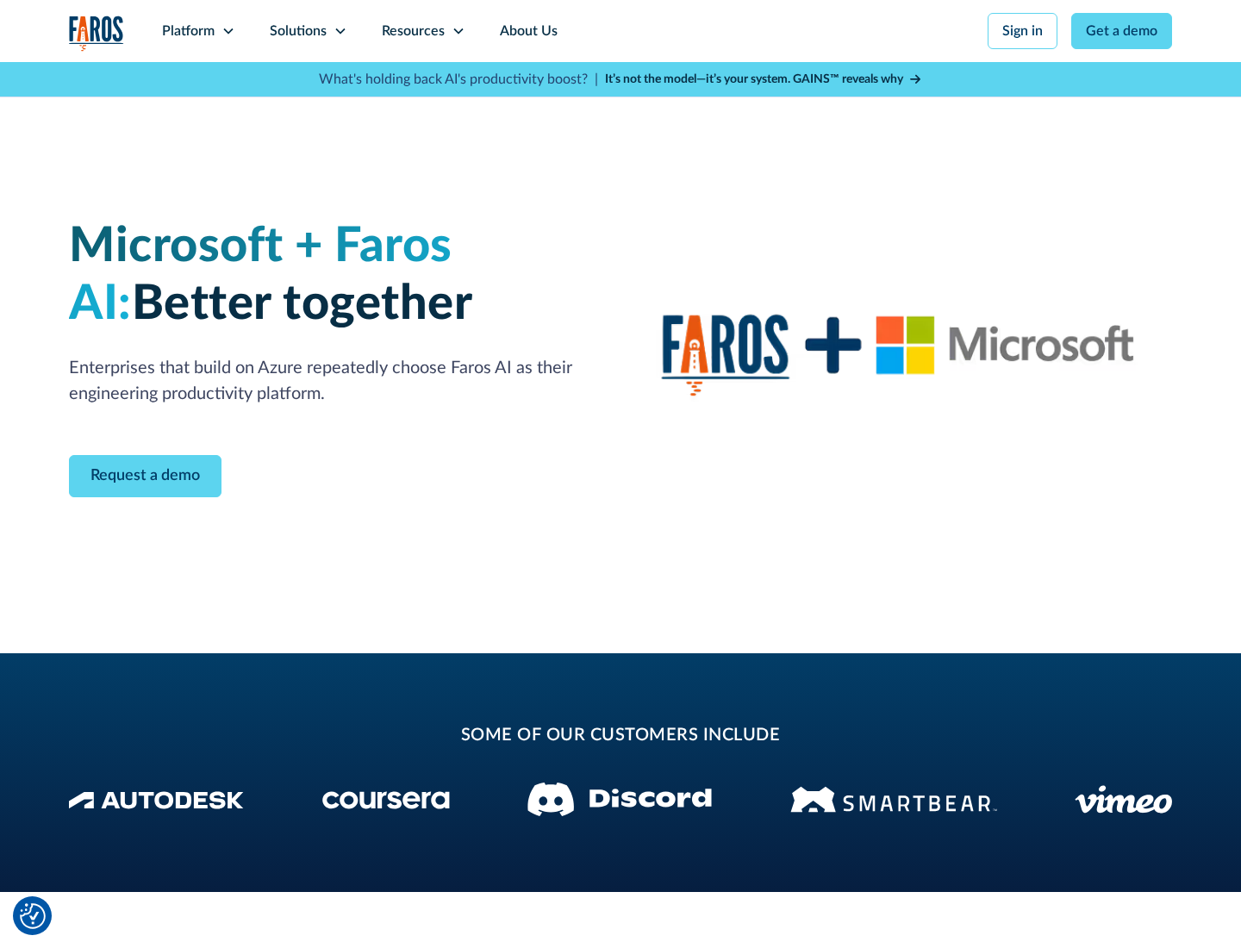
click at [340, 31] on icon at bounding box center [341, 31] width 14 height 14
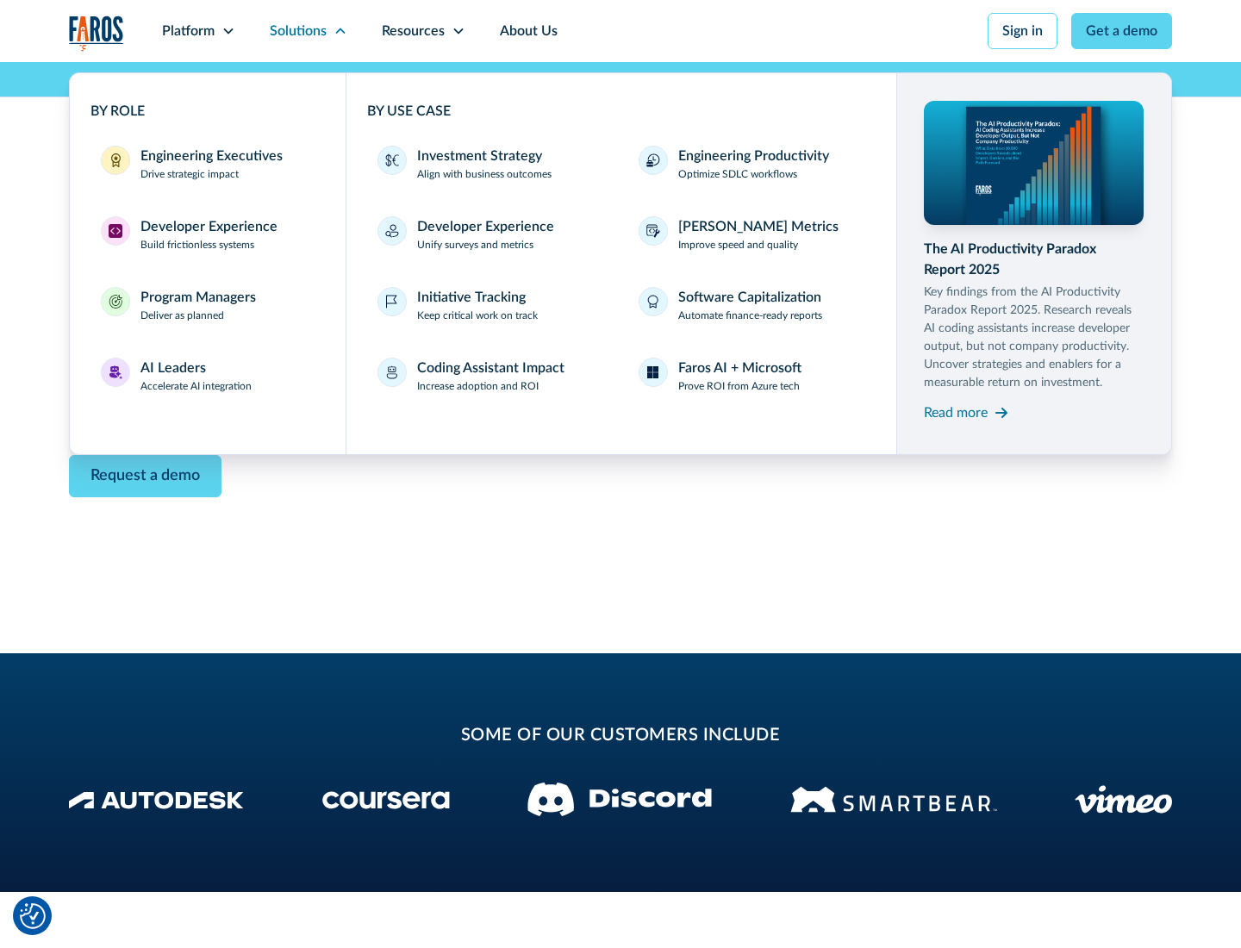
click at [956, 412] on div "Read more" at bounding box center [956, 412] width 64 height 21
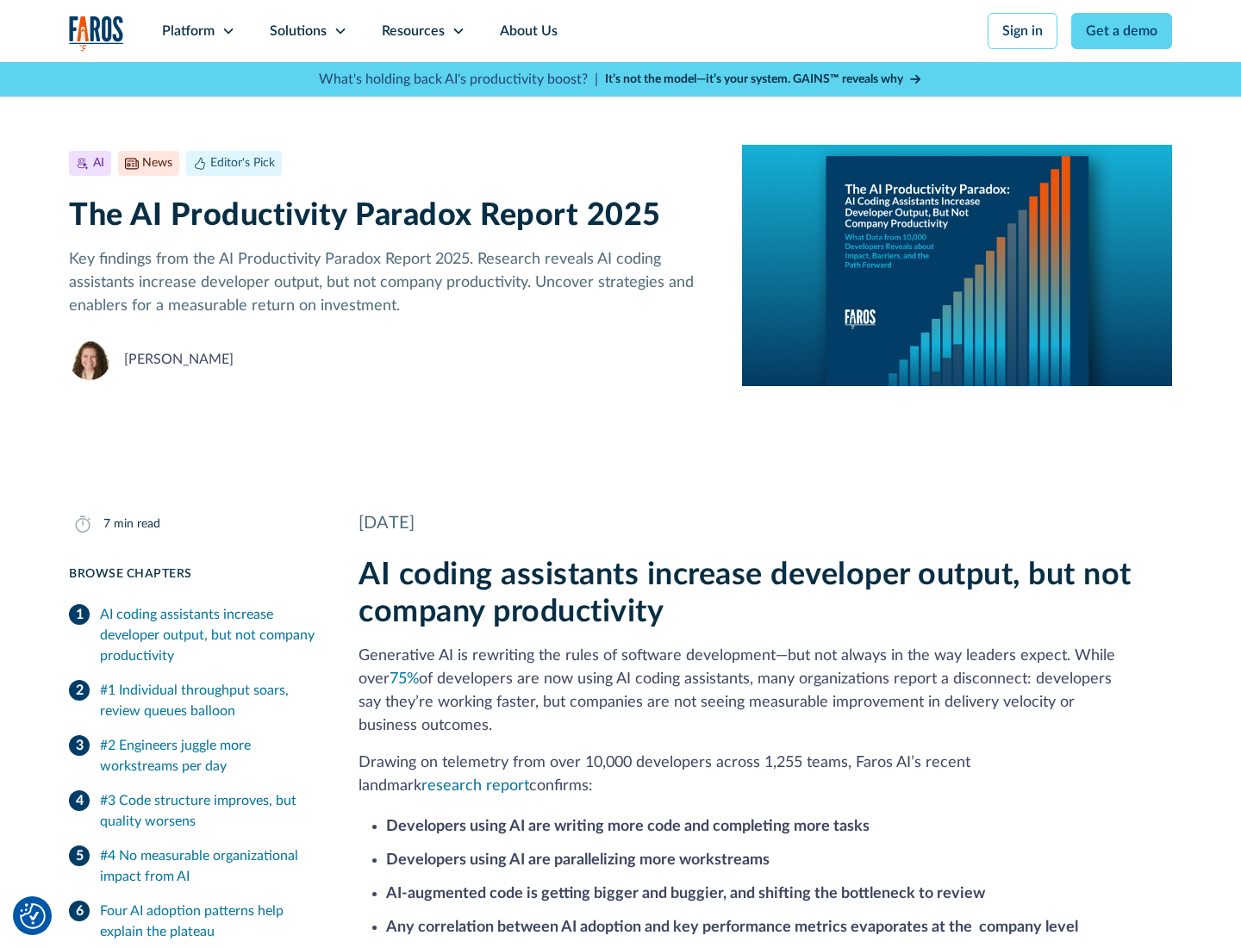
click at [457, 31] on icon at bounding box center [459, 31] width 14 height 14
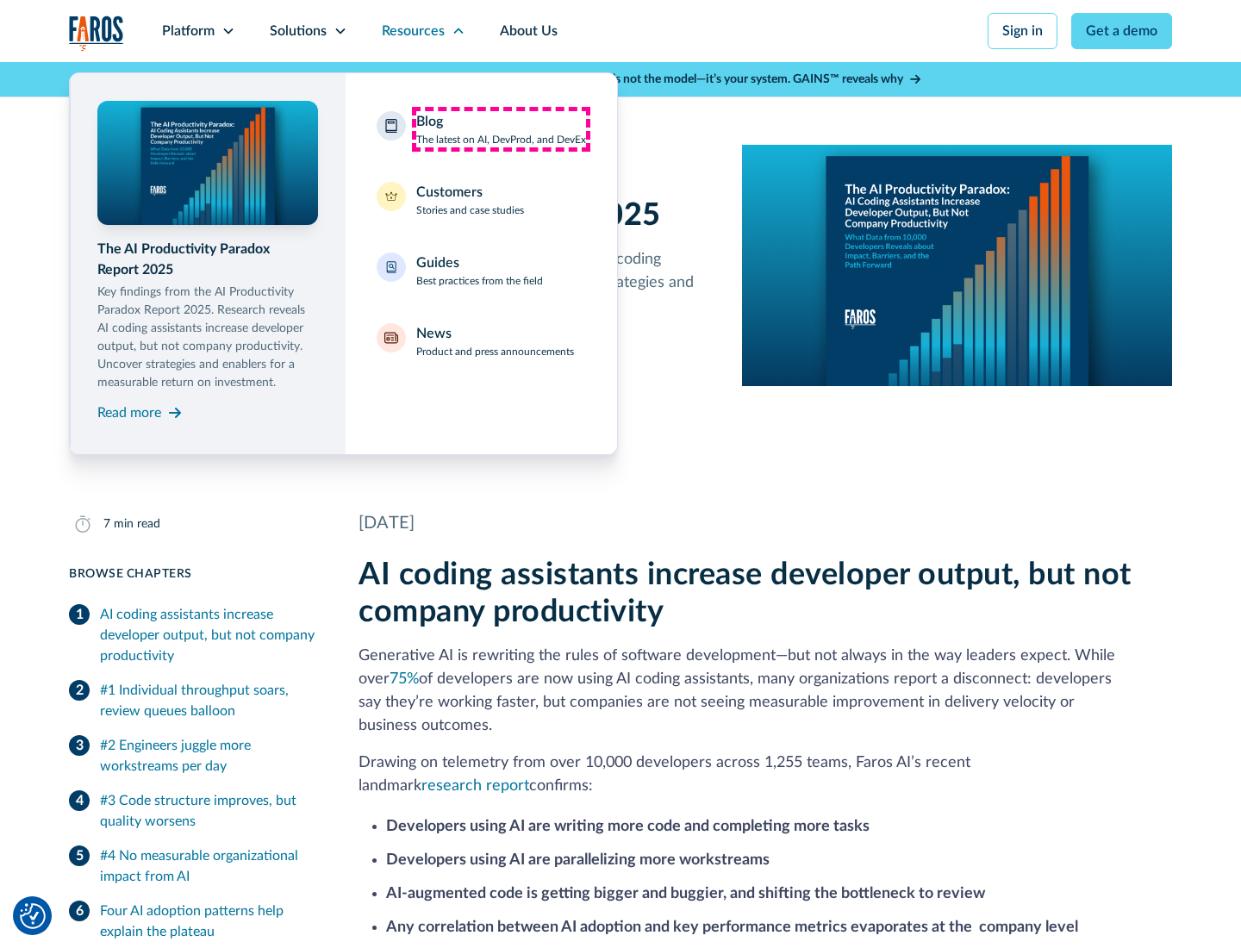
click at [501, 129] on div "Blog The latest on AI, DevProd, and DevEx" at bounding box center [501, 129] width 170 height 36
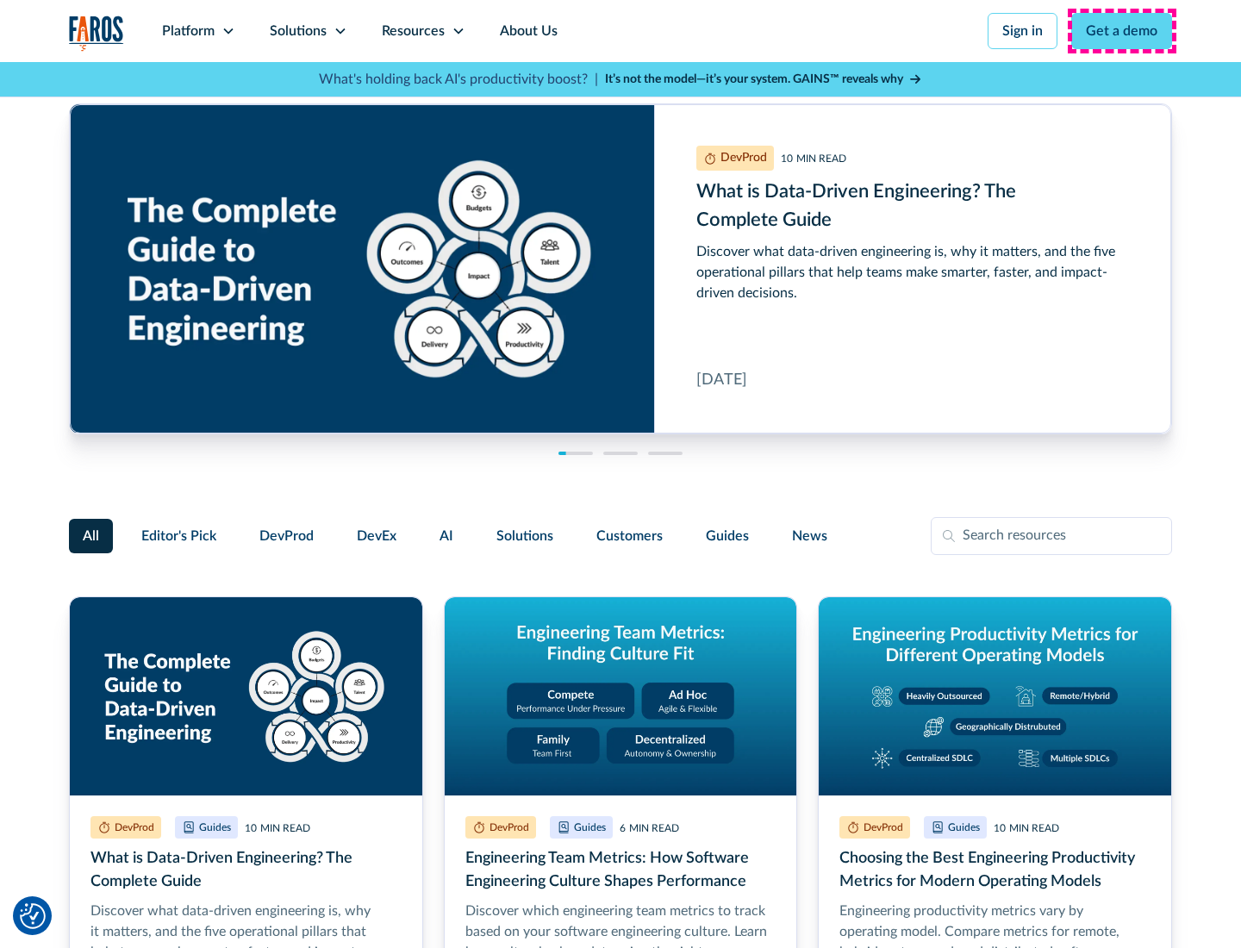
click at [1122, 31] on link "Get a demo" at bounding box center [1121, 31] width 101 height 36
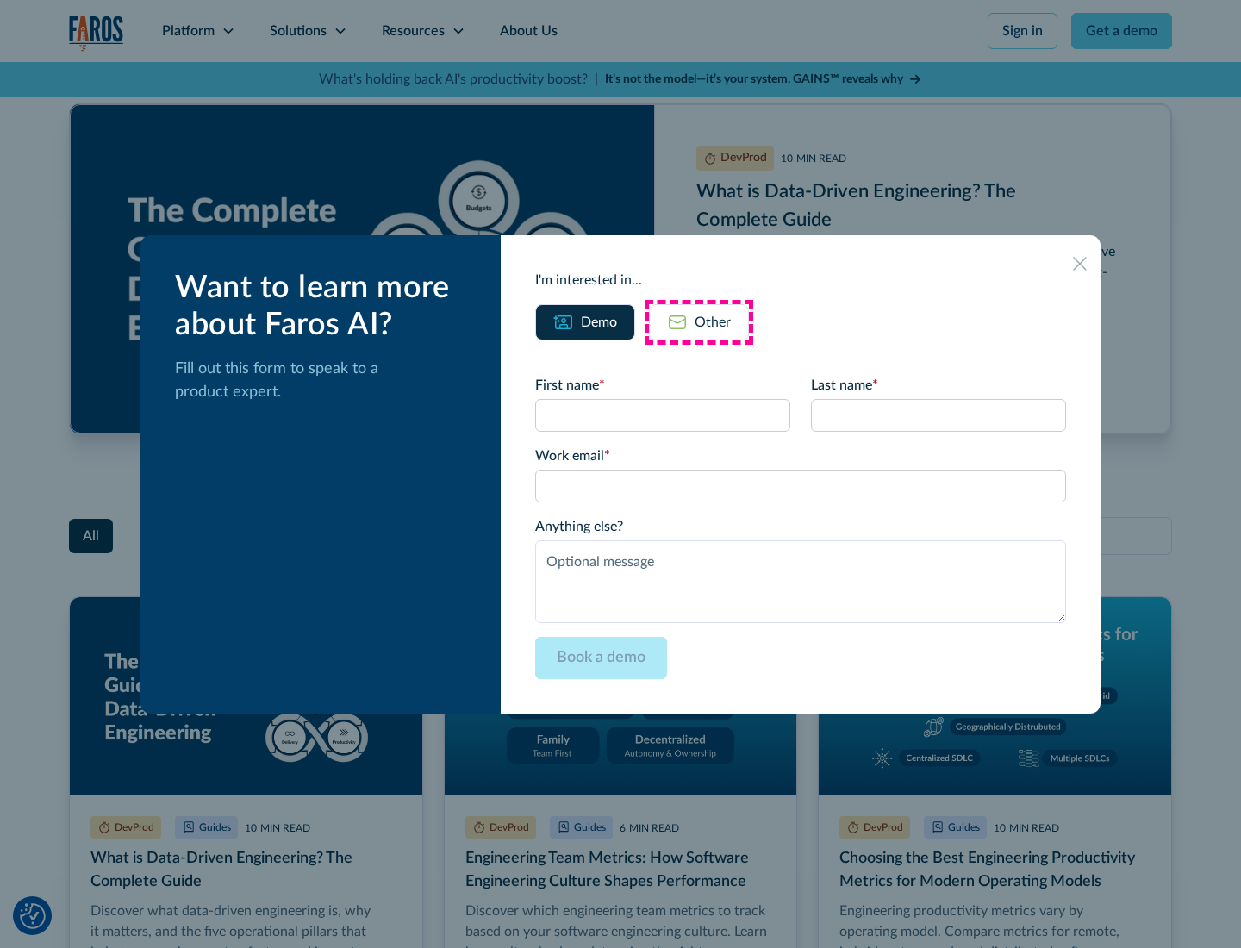
click at [699, 321] on div "Other" at bounding box center [713, 322] width 36 height 21
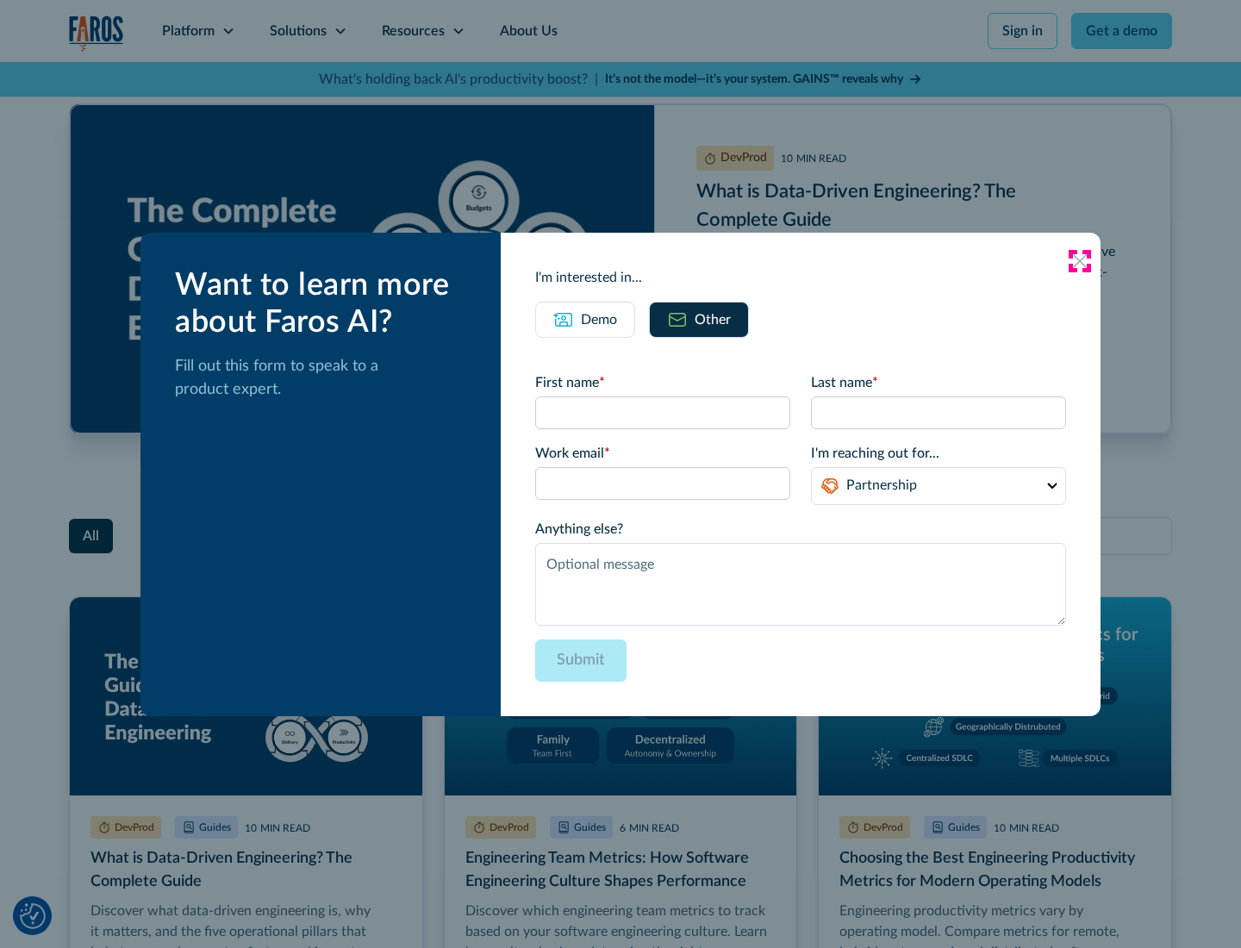
click at [1080, 260] on icon at bounding box center [1080, 261] width 14 height 14
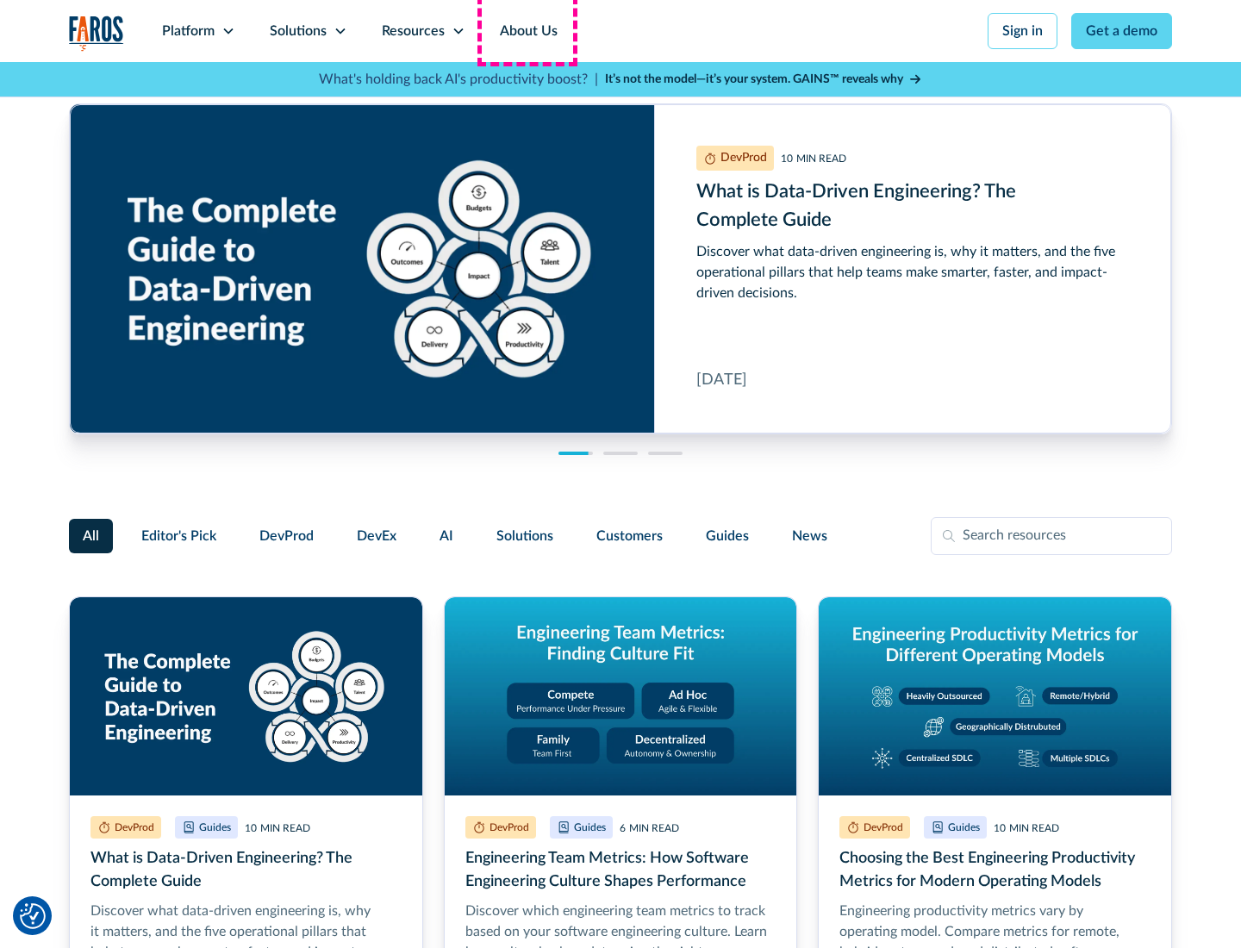
click at [527, 31] on link "About Us" at bounding box center [529, 31] width 92 height 62
